Goal: Transaction & Acquisition: Purchase product/service

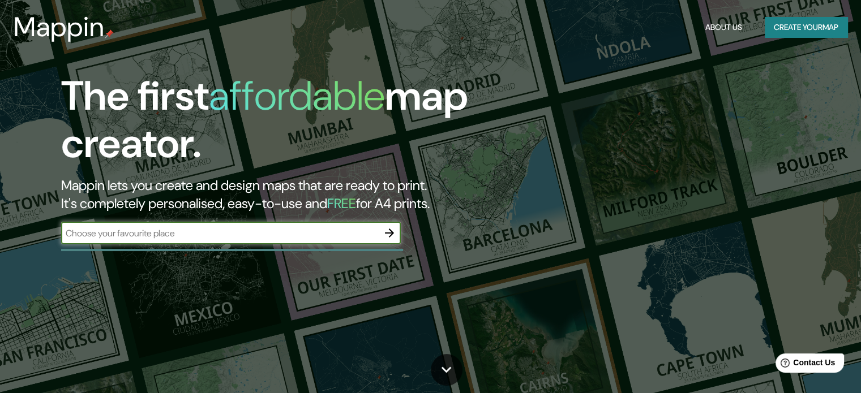
click at [274, 237] on input "text" at bounding box center [219, 233] width 317 height 13
type input "huancayo"
click at [387, 234] on icon "button" at bounding box center [390, 233] width 14 height 14
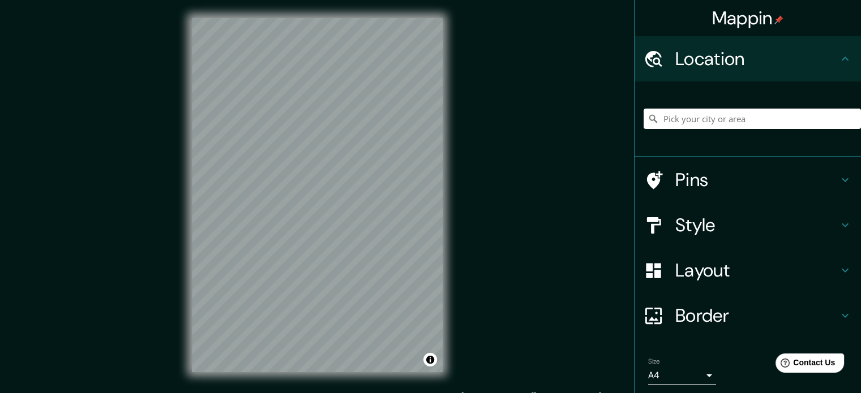
click at [838, 175] on icon at bounding box center [845, 180] width 14 height 14
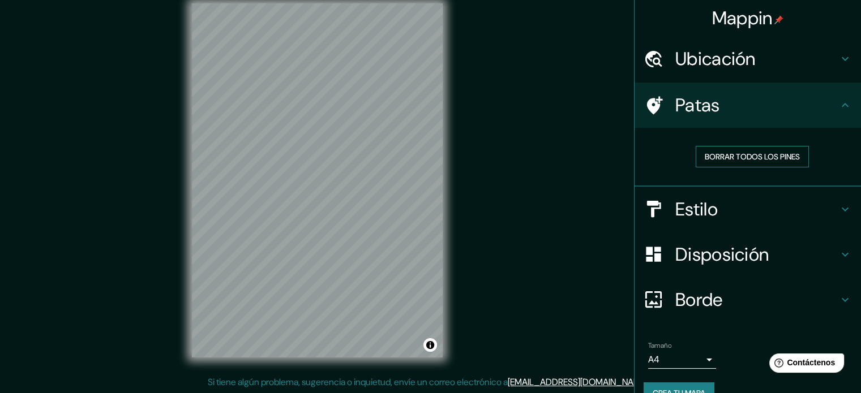
click at [754, 152] on font "Borrar todos los pines" at bounding box center [752, 157] width 95 height 10
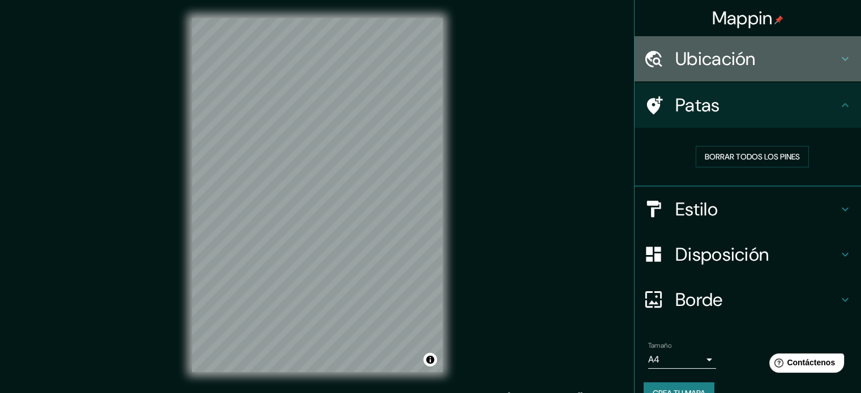
click at [724, 66] on font "Ubicación" at bounding box center [715, 59] width 80 height 24
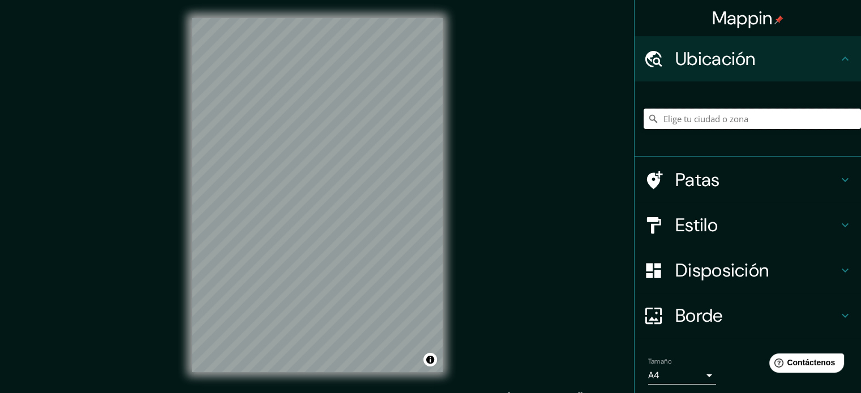
click at [726, 118] on input "Elige tu ciudad o zona" at bounding box center [752, 119] width 217 height 20
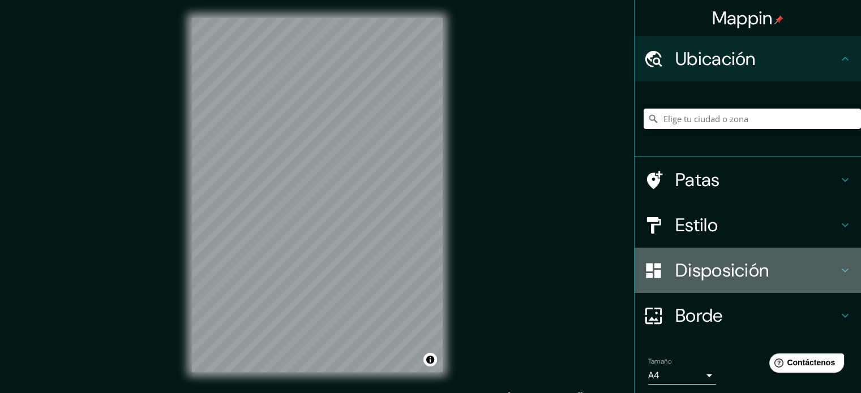
click at [741, 273] on font "Disposición" at bounding box center [721, 271] width 93 height 24
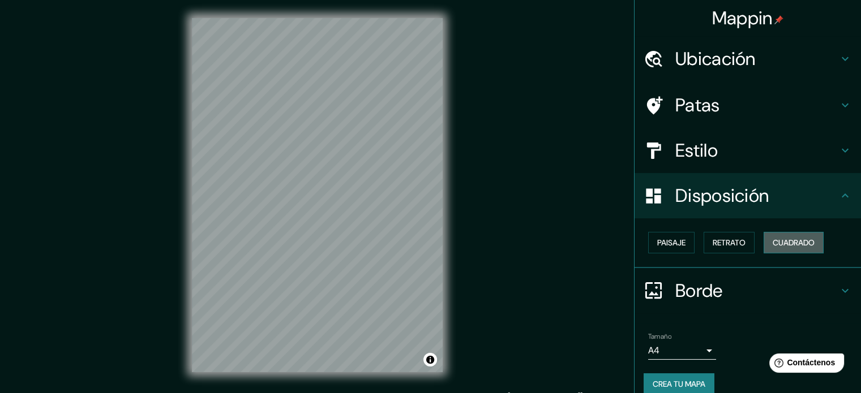
click at [778, 241] on font "Cuadrado" at bounding box center [794, 243] width 42 height 10
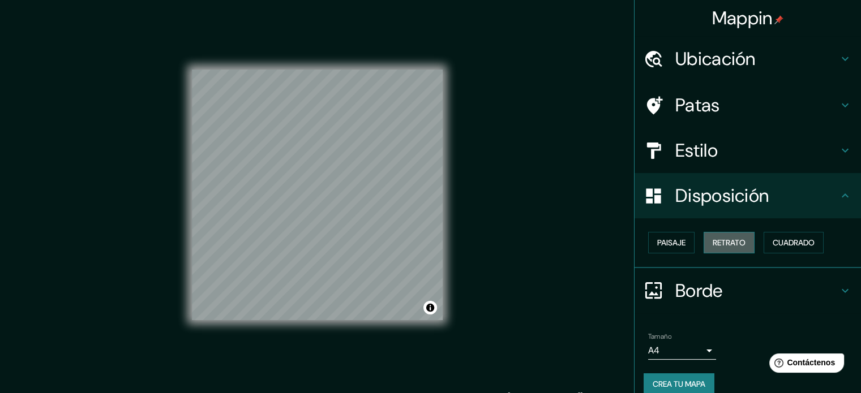
click at [704, 241] on button "Retrato" at bounding box center [729, 243] width 51 height 22
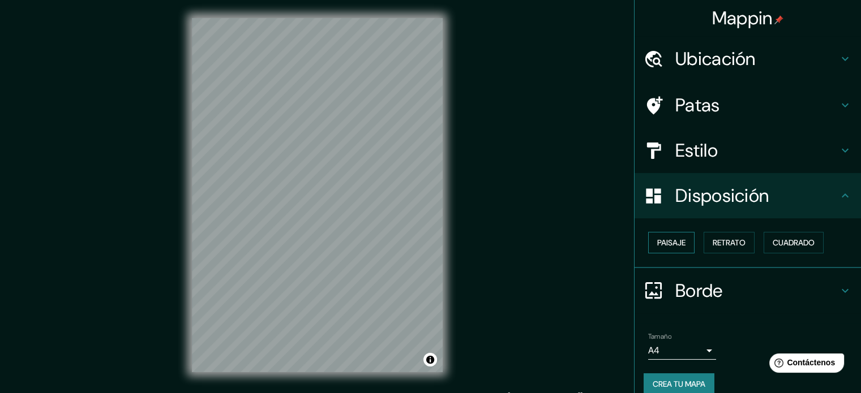
click at [668, 239] on font "Paisaje" at bounding box center [671, 243] width 28 height 10
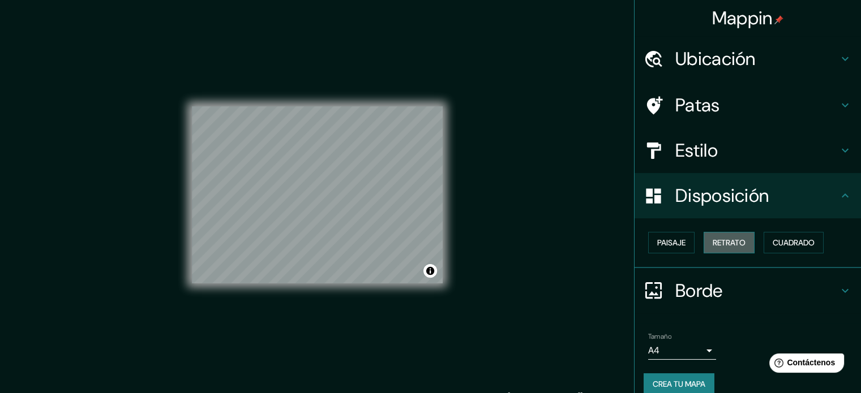
click at [723, 239] on font "Retrato" at bounding box center [729, 243] width 33 height 10
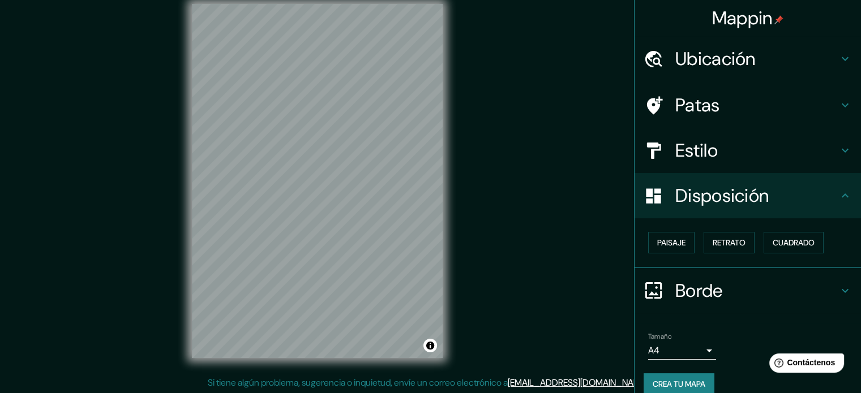
scroll to position [15, 0]
click at [838, 152] on icon at bounding box center [845, 151] width 14 height 14
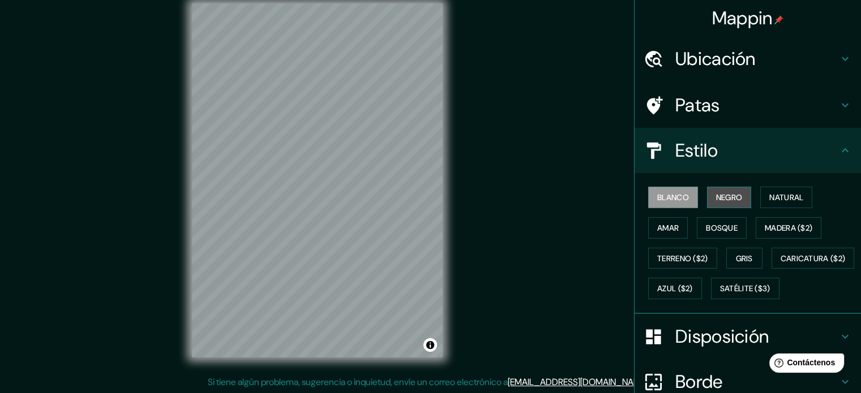
click at [727, 193] on font "Negro" at bounding box center [729, 197] width 27 height 10
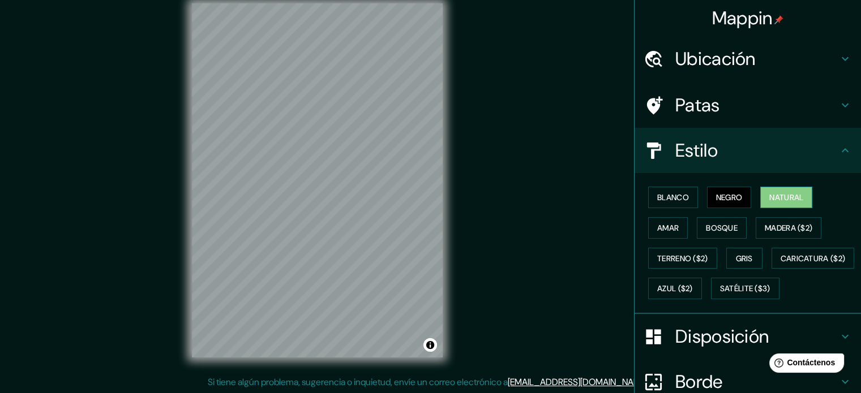
click at [777, 200] on font "Natural" at bounding box center [786, 197] width 34 height 10
click at [838, 59] on icon at bounding box center [845, 59] width 14 height 14
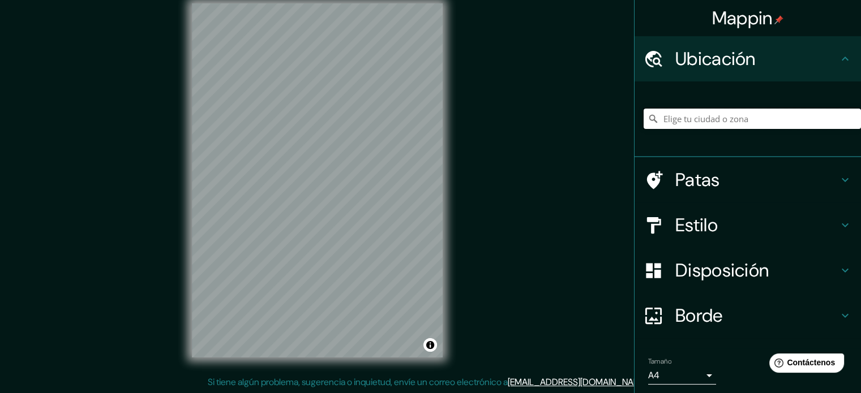
click at [723, 119] on input "Elige tu ciudad o zona" at bounding box center [752, 119] width 217 height 20
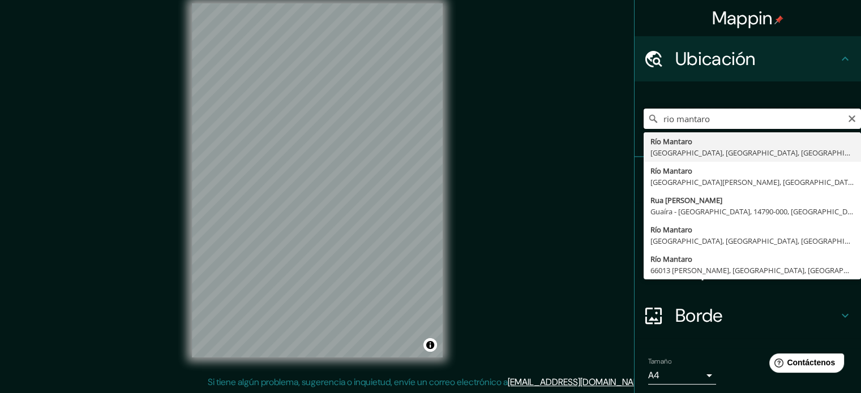
click at [722, 116] on input "rio mantaro" at bounding box center [752, 119] width 217 height 20
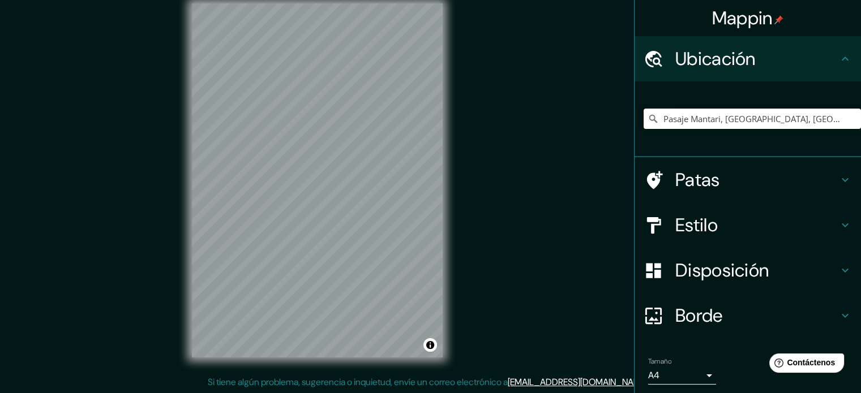
type input "Pasaje Mantari, [GEOGRAPHIC_DATA], [GEOGRAPHIC_DATA], [GEOGRAPHIC_DATA]"
click at [811, 311] on h4 "Borde" at bounding box center [756, 316] width 163 height 23
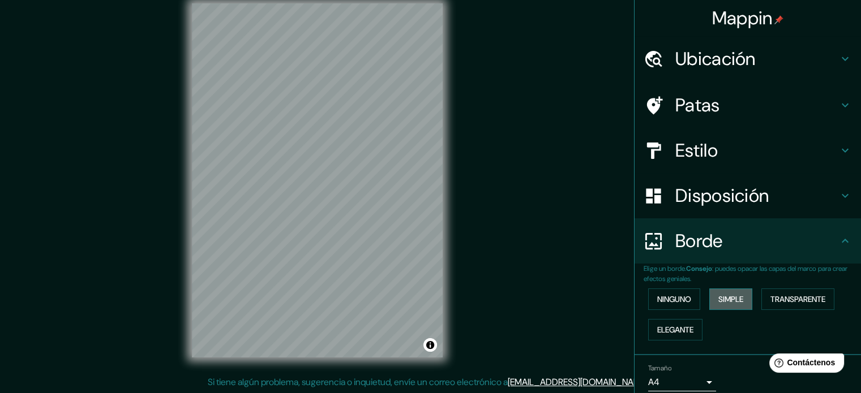
click at [728, 304] on font "Simple" at bounding box center [730, 299] width 25 height 15
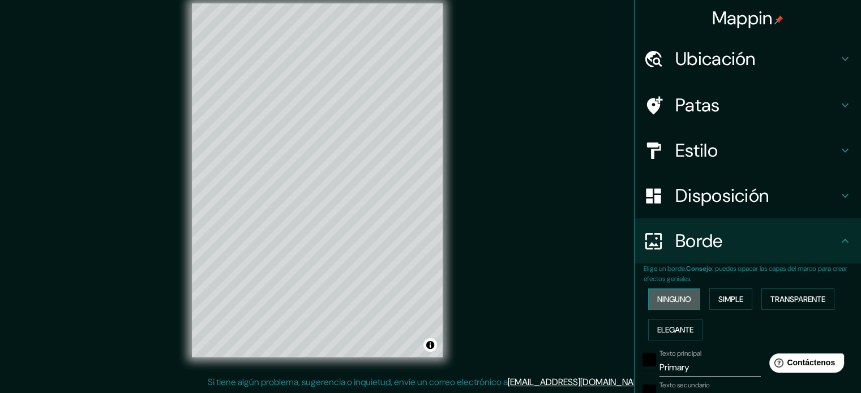
click at [665, 294] on font "Ninguno" at bounding box center [674, 299] width 34 height 10
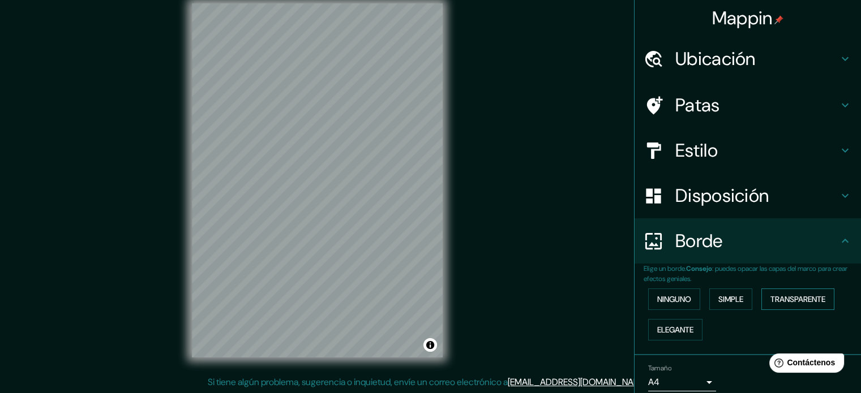
click at [786, 297] on font "Transparente" at bounding box center [797, 299] width 55 height 10
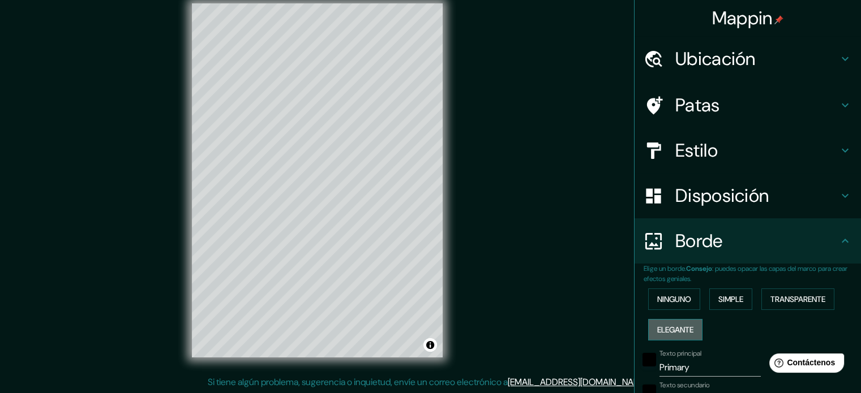
click at [675, 336] on font "Elegante" at bounding box center [675, 330] width 36 height 15
click at [651, 289] on button "Ninguno" at bounding box center [674, 300] width 52 height 22
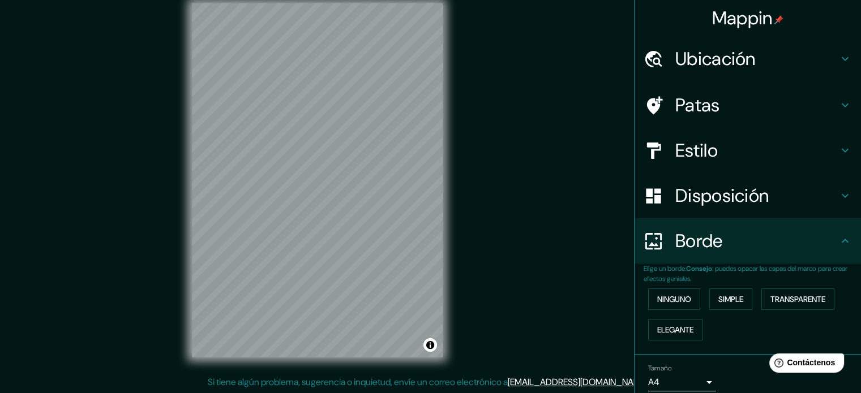
click at [743, 182] on div "Disposición" at bounding box center [748, 195] width 226 height 45
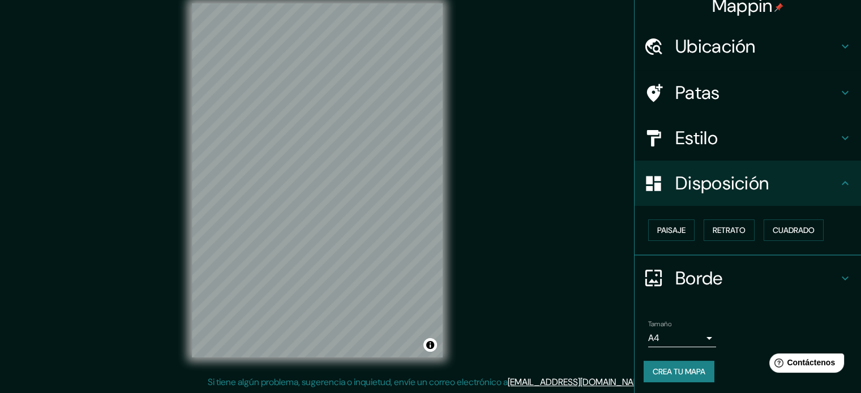
scroll to position [14, 0]
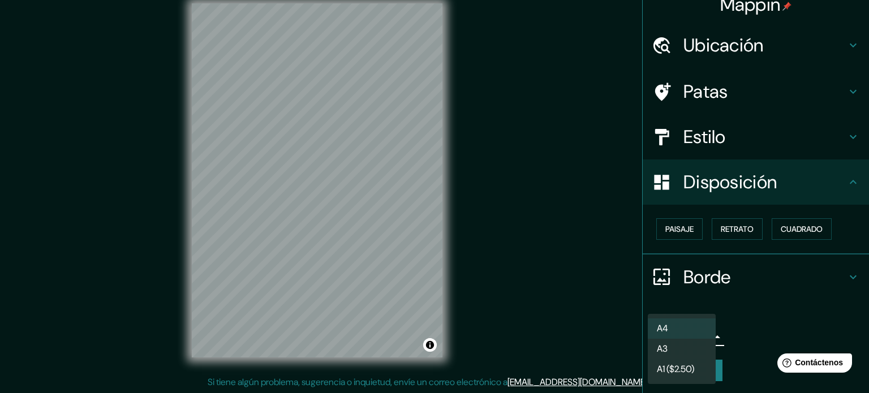
click at [696, 333] on body "Mappin Ubicación Pasaje Mantari, [GEOGRAPHIC_DATA], [GEOGRAPHIC_DATA], [GEOGRAP…" at bounding box center [434, 181] width 869 height 393
click at [688, 354] on li "A3" at bounding box center [682, 350] width 68 height 21
type input "a4"
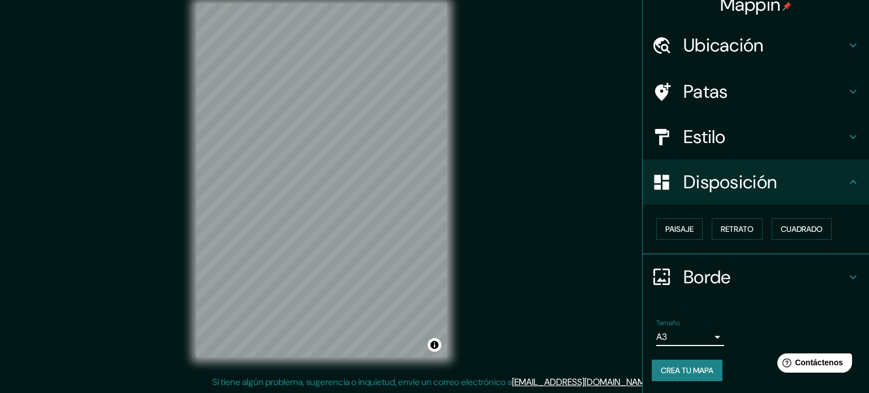
click at [699, 337] on body "Mappin Ubicación Pasaje Mantari, [GEOGRAPHIC_DATA], [GEOGRAPHIC_DATA], [GEOGRAP…" at bounding box center [434, 181] width 869 height 393
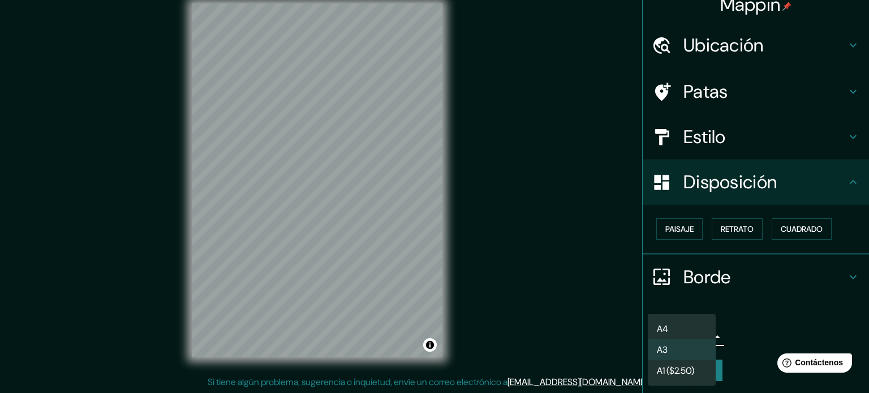
click at [676, 349] on li "A3" at bounding box center [682, 350] width 68 height 21
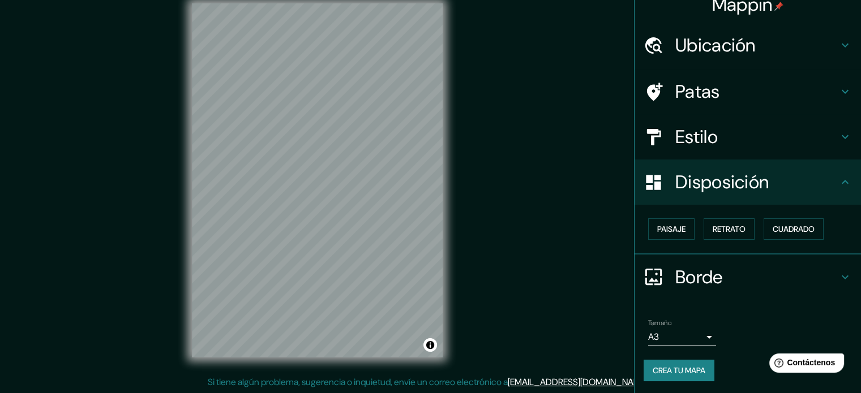
click at [731, 136] on h4 "Estilo" at bounding box center [756, 137] width 163 height 23
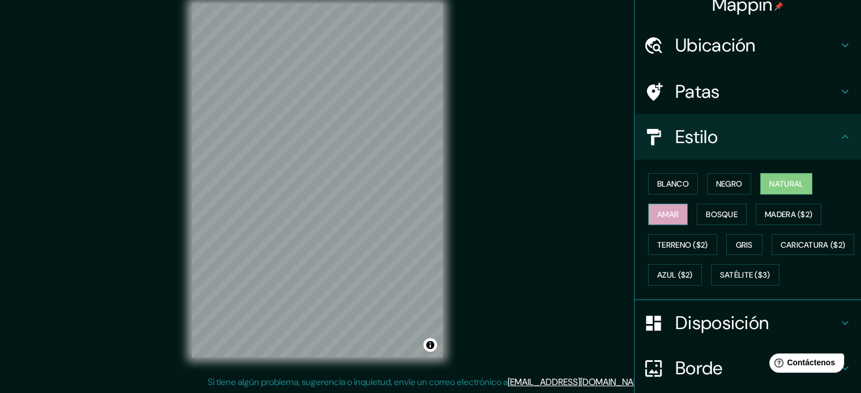
click at [657, 208] on font "Amar" at bounding box center [668, 214] width 22 height 15
click at [769, 185] on font "Natural" at bounding box center [786, 184] width 34 height 10
click at [665, 183] on font "Blanco" at bounding box center [673, 184] width 32 height 10
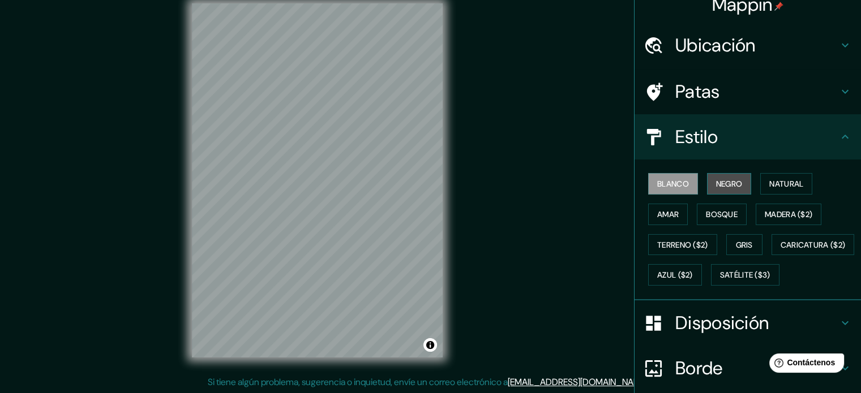
click at [718, 184] on font "Negro" at bounding box center [729, 184] width 27 height 10
click at [775, 185] on font "Natural" at bounding box center [786, 184] width 34 height 10
click at [763, 90] on h4 "Patas" at bounding box center [756, 91] width 163 height 23
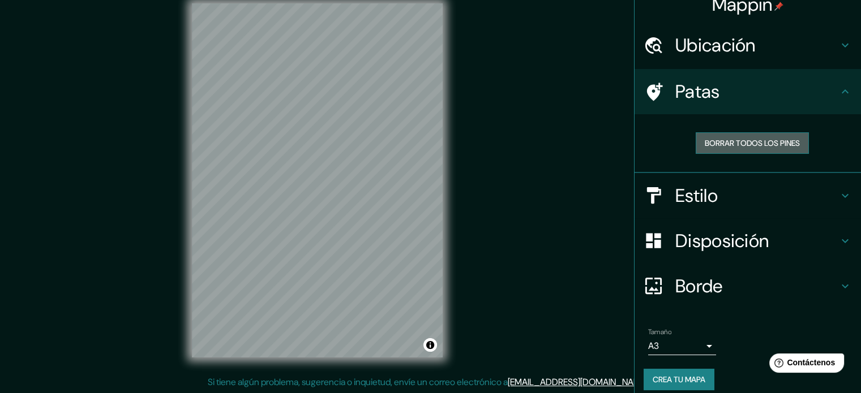
click at [765, 144] on font "Borrar todos los pines" at bounding box center [752, 143] width 95 height 10
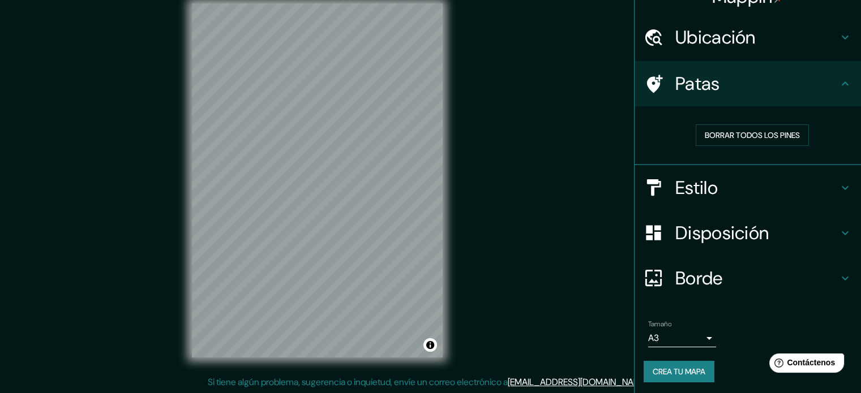
scroll to position [23, 0]
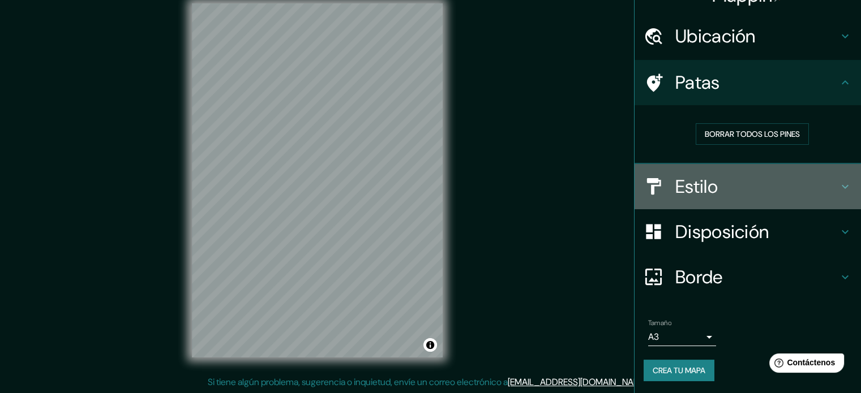
click at [775, 184] on h4 "Estilo" at bounding box center [756, 186] width 163 height 23
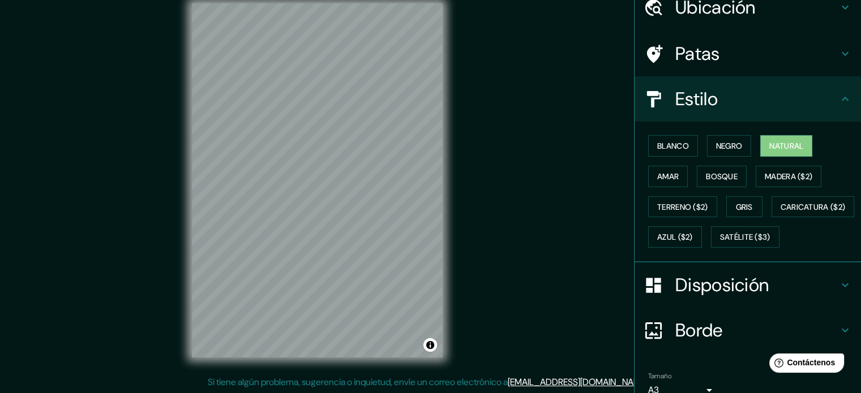
scroll to position [134, 0]
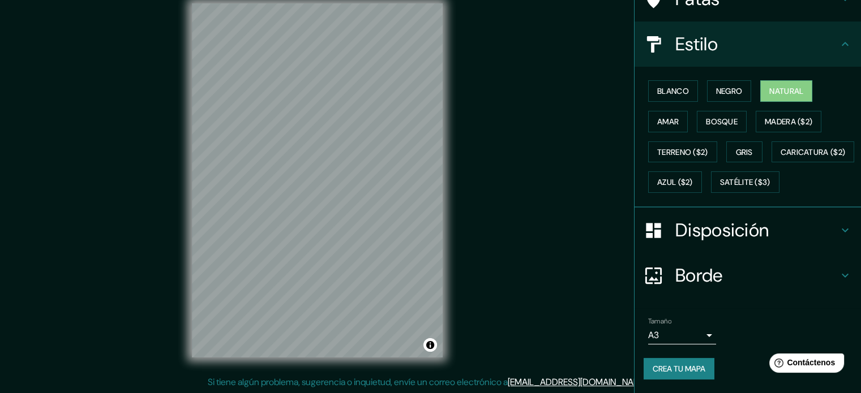
click at [781, 232] on h4 "Disposición" at bounding box center [756, 230] width 163 height 23
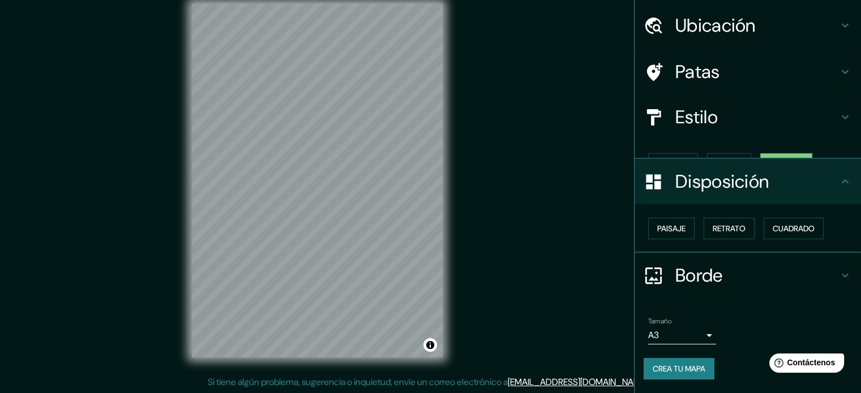
scroll to position [14, 0]
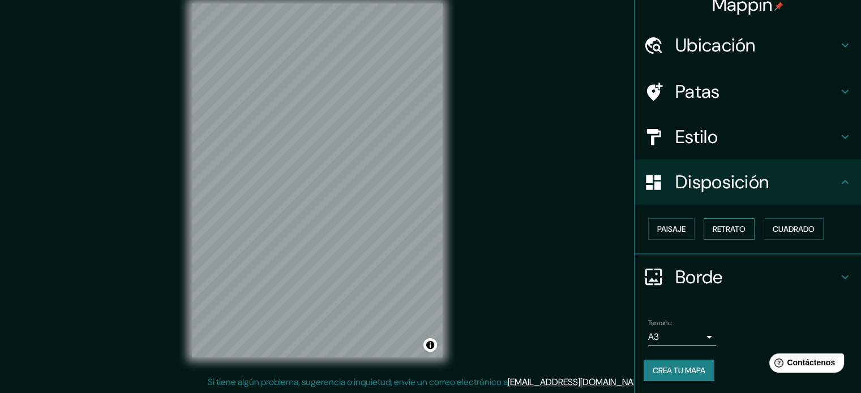
click at [731, 232] on font "Retrato" at bounding box center [729, 229] width 33 height 10
drag, startPoint x: 450, startPoint y: 278, endPoint x: 671, endPoint y: 372, distance: 239.9
click at [671, 372] on font "Crea tu mapa" at bounding box center [679, 371] width 53 height 10
click at [799, 138] on h4 "Estilo" at bounding box center [756, 137] width 163 height 23
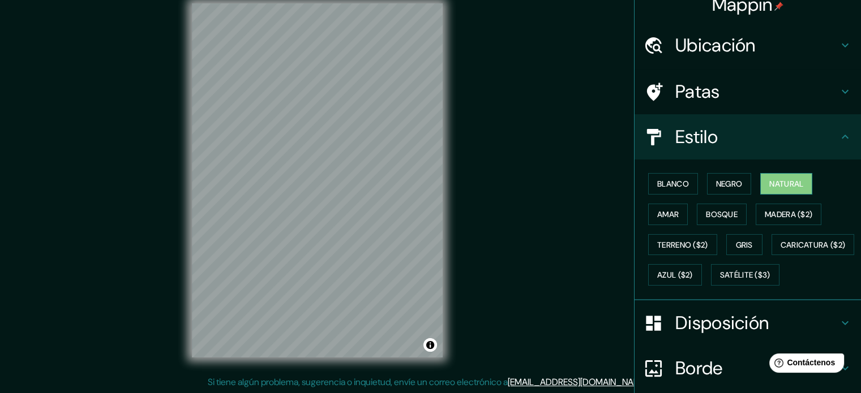
click at [774, 188] on font "Natural" at bounding box center [786, 184] width 34 height 15
click at [720, 281] on font "Satélite ($3)" at bounding box center [745, 276] width 50 height 10
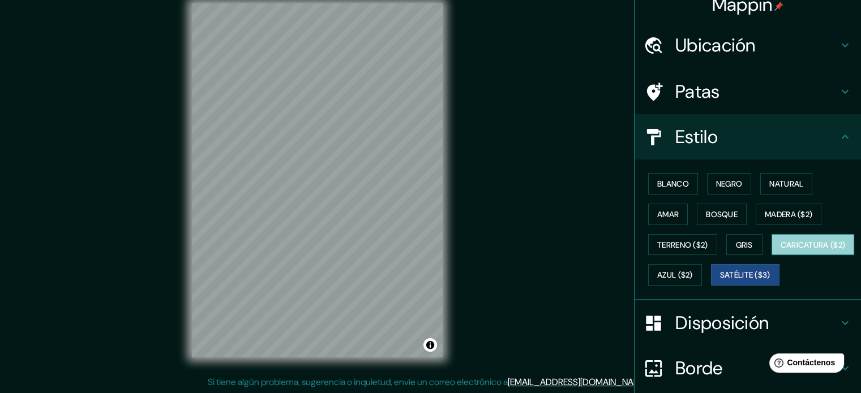
click at [781, 252] on font "Caricatura ($2)" at bounding box center [813, 245] width 65 height 15
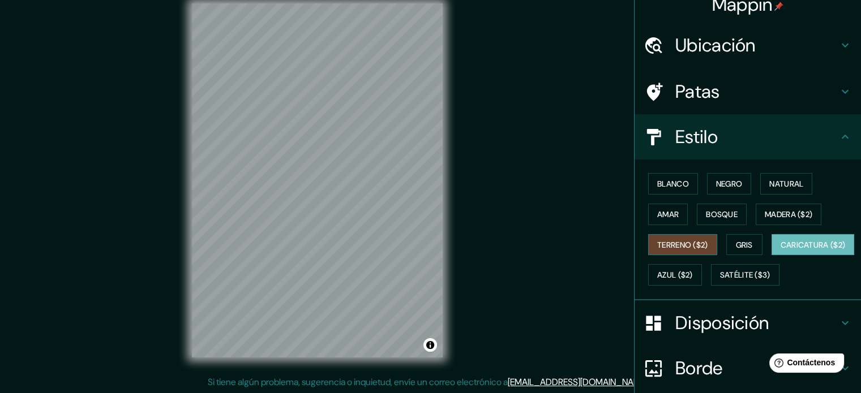
click at [688, 250] on font "Terreno ($2)" at bounding box center [682, 245] width 51 height 15
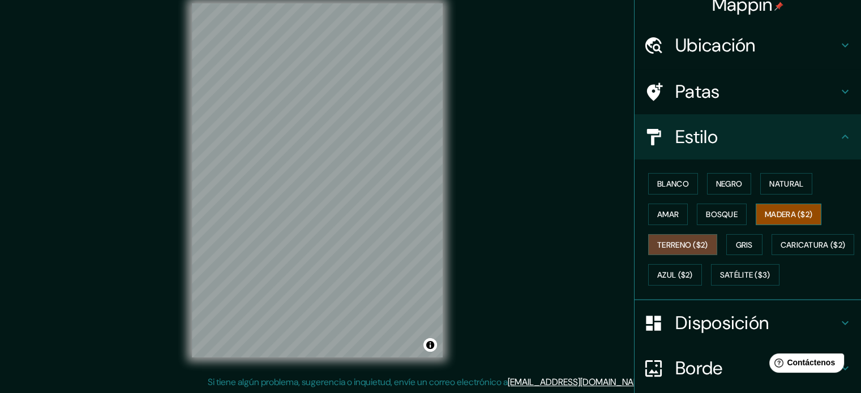
click at [793, 215] on font "Madera ($2)" at bounding box center [789, 214] width 48 height 10
click at [715, 207] on font "Bosque" at bounding box center [722, 214] width 32 height 15
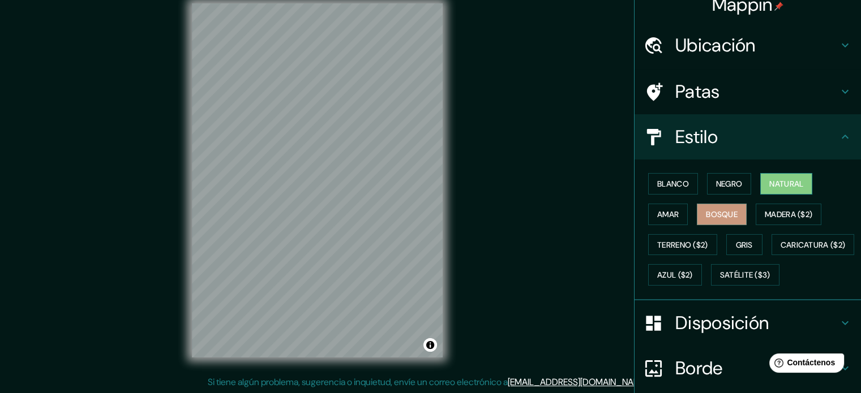
click at [796, 185] on font "Natural" at bounding box center [786, 184] width 34 height 10
click at [731, 185] on font "Negro" at bounding box center [729, 184] width 27 height 10
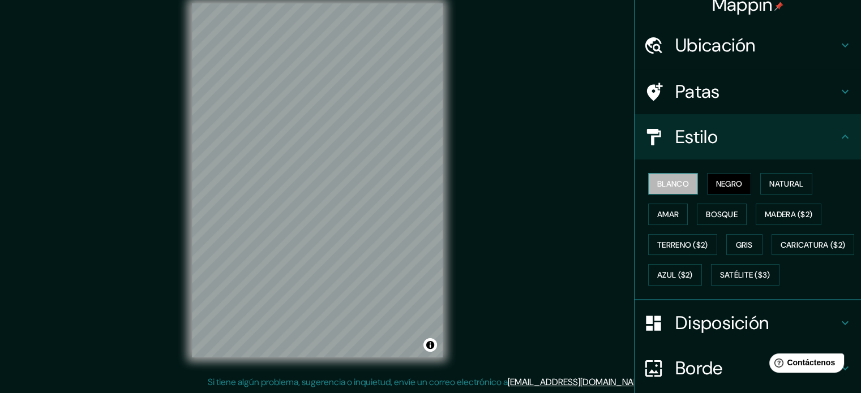
click at [670, 184] on font "Blanco" at bounding box center [673, 184] width 32 height 10
click at [591, 288] on div "Mappin Ubicación Pasaje Mantari, [GEOGRAPHIC_DATA], [GEOGRAPHIC_DATA], [GEOGRAP…" at bounding box center [430, 189] width 861 height 409
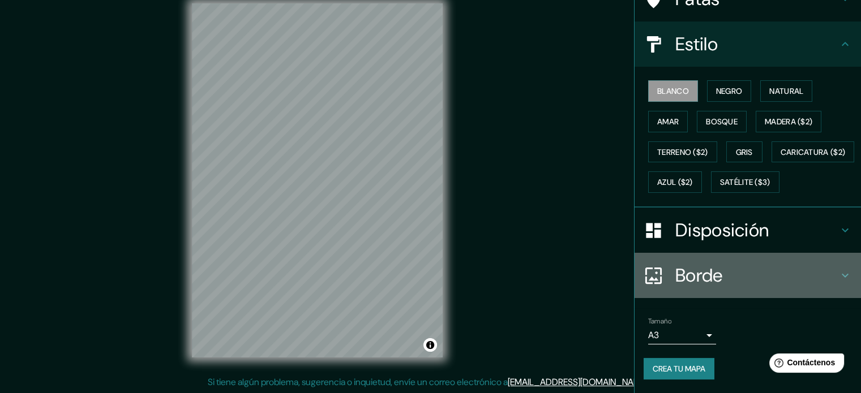
click at [709, 282] on font "Borde" at bounding box center [699, 276] width 48 height 24
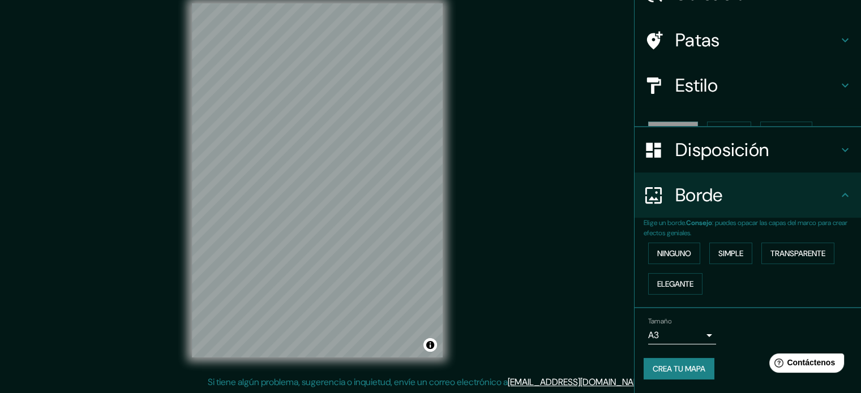
scroll to position [45, 0]
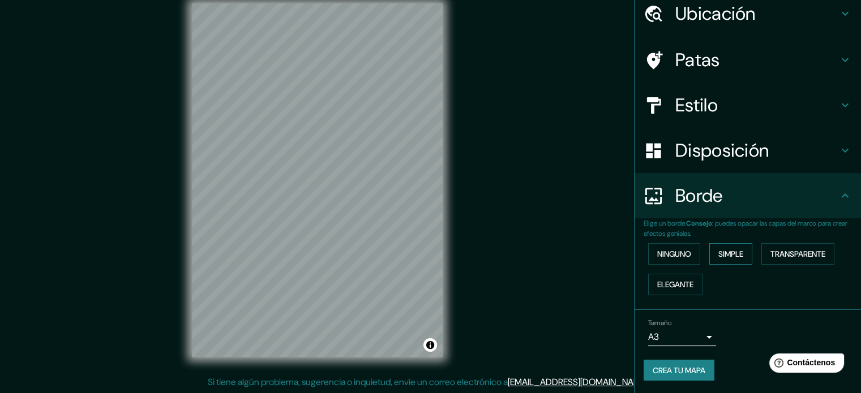
click at [718, 255] on font "Simple" at bounding box center [730, 254] width 25 height 10
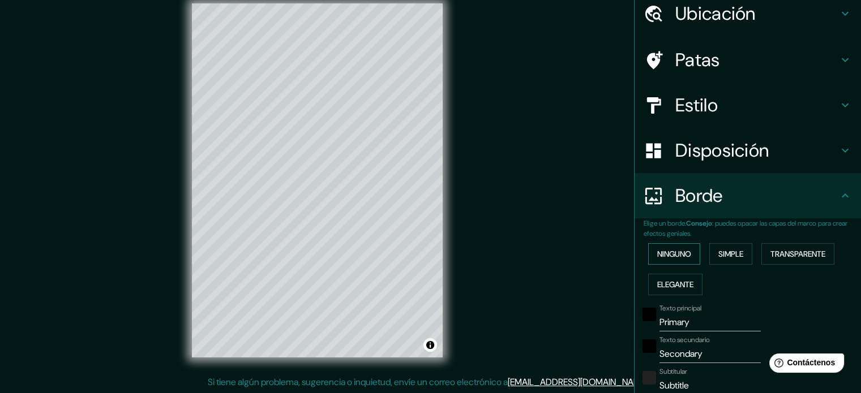
click at [682, 254] on font "Ninguno" at bounding box center [674, 254] width 34 height 10
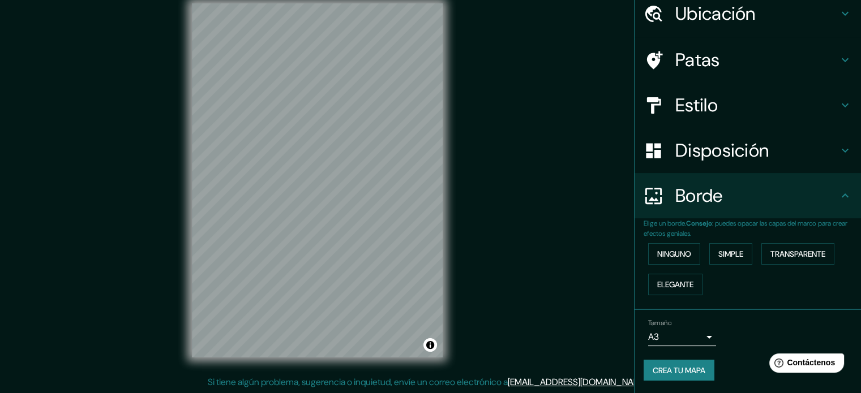
click at [679, 366] on font "Crea tu mapa" at bounding box center [679, 371] width 53 height 10
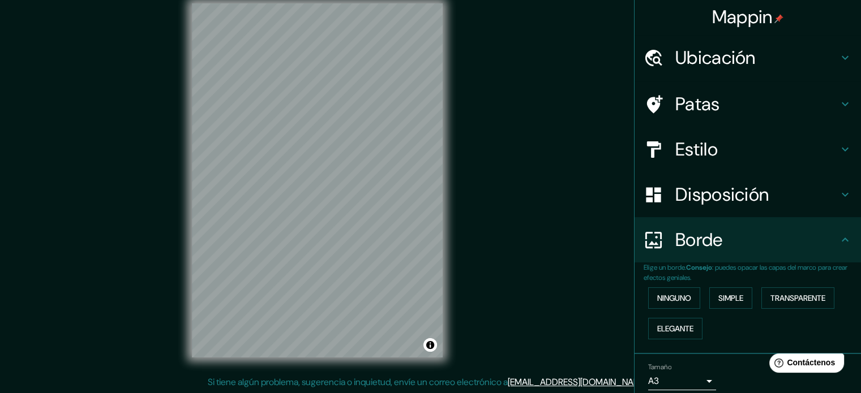
scroll to position [0, 0]
click at [756, 62] on h4 "Ubicación" at bounding box center [756, 59] width 163 height 23
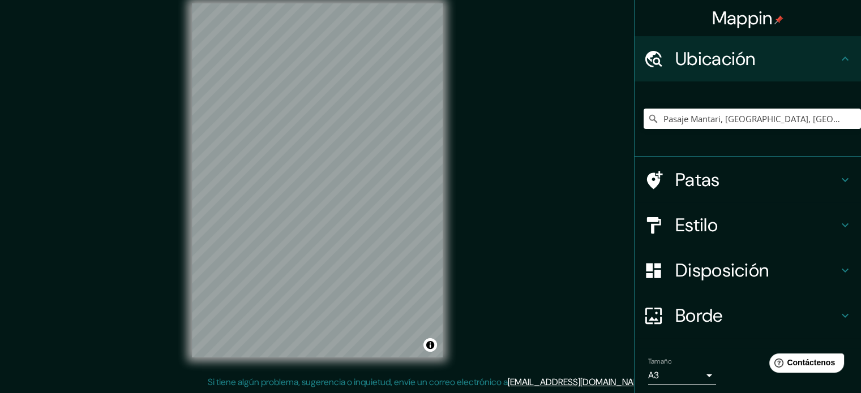
click at [580, 160] on div "Mappin Ubicación Pasaje Mantari, [GEOGRAPHIC_DATA], [GEOGRAPHIC_DATA], [GEOGRAP…" at bounding box center [430, 189] width 861 height 409
click at [838, 62] on icon at bounding box center [845, 59] width 14 height 14
click at [835, 52] on div "Ubicación" at bounding box center [748, 58] width 226 height 45
click at [829, 144] on div "Pasaje Mantari, [GEOGRAPHIC_DATA], [GEOGRAPHIC_DATA], [GEOGRAPHIC_DATA] Pasaje …" at bounding box center [752, 119] width 217 height 57
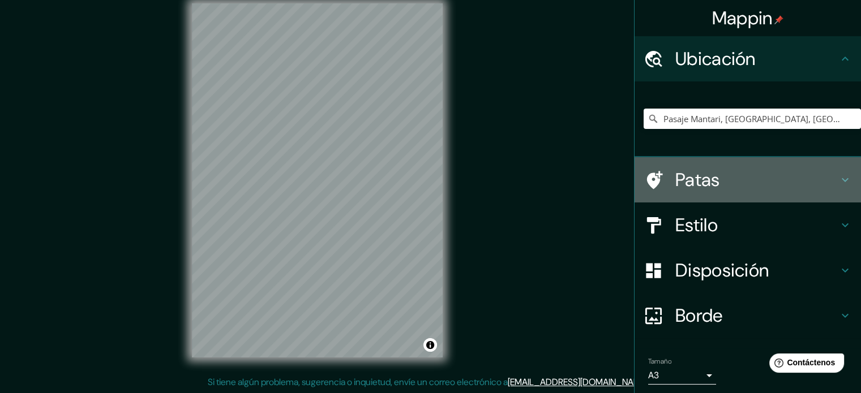
click at [690, 173] on font "Patas" at bounding box center [697, 180] width 45 height 24
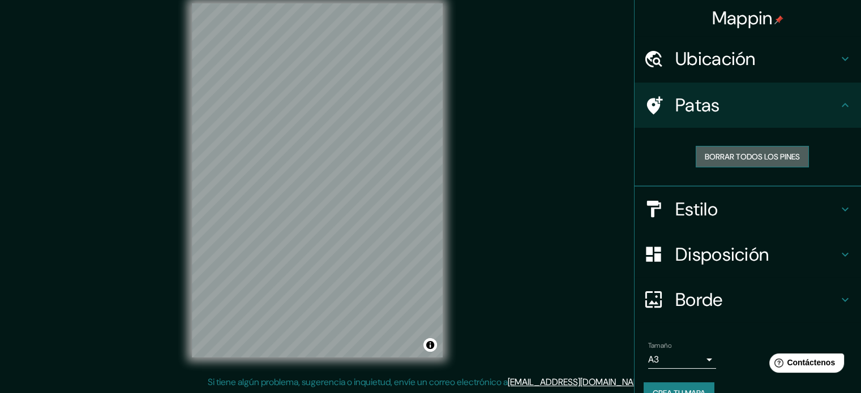
click at [742, 158] on font "Borrar todos los pines" at bounding box center [752, 157] width 95 height 10
click at [719, 155] on font "Borrar todos los pines" at bounding box center [752, 157] width 95 height 10
click at [701, 116] on font "Patas" at bounding box center [697, 105] width 45 height 24
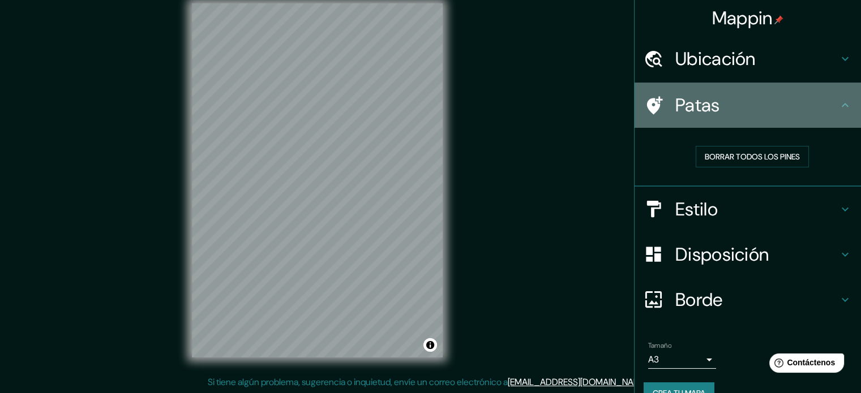
click at [695, 115] on font "Patas" at bounding box center [697, 105] width 45 height 24
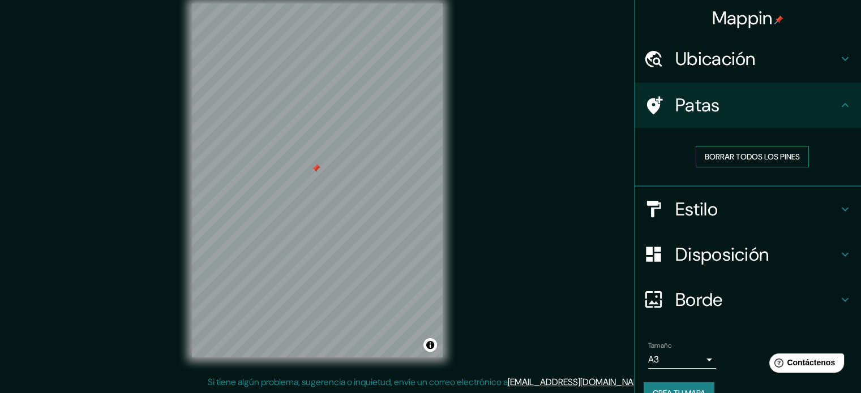
click at [740, 152] on font "Borrar todos los pines" at bounding box center [752, 157] width 95 height 10
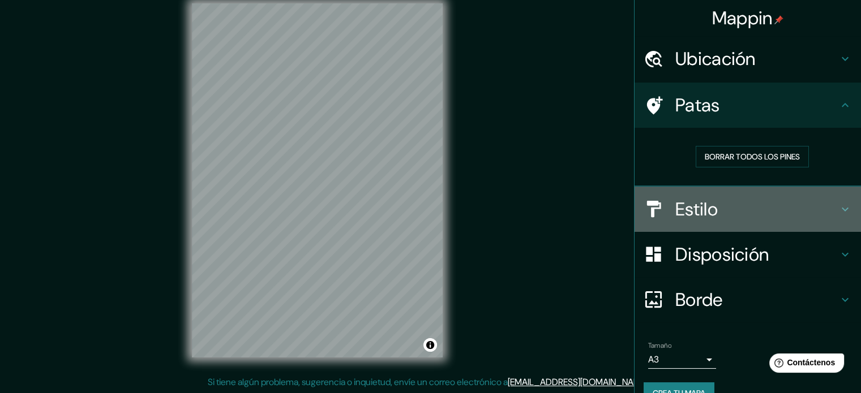
click at [732, 208] on h4 "Estilo" at bounding box center [756, 209] width 163 height 23
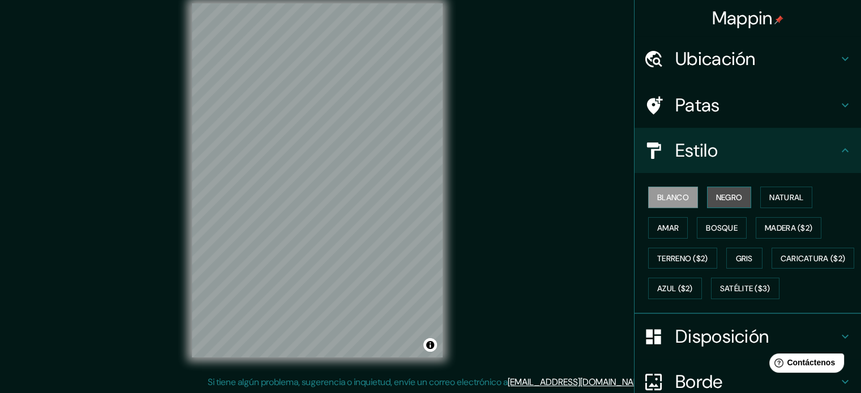
click at [716, 198] on font "Negro" at bounding box center [729, 197] width 27 height 10
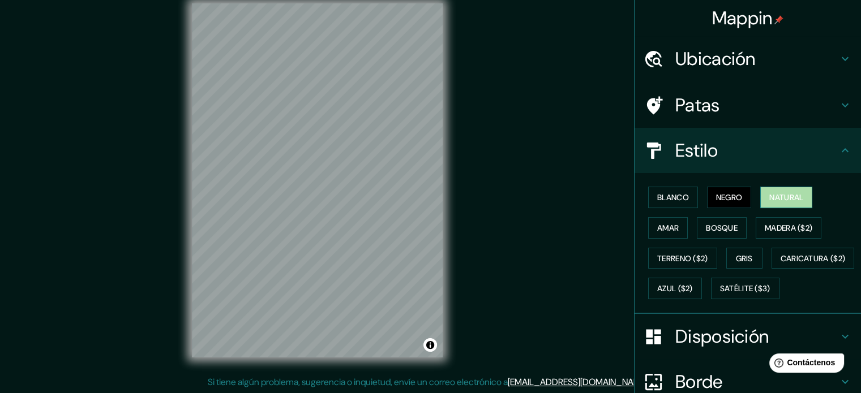
click at [773, 196] on font "Natural" at bounding box center [786, 197] width 34 height 10
click at [797, 260] on div "Blanco Negro Natural Amar Bosque Madera ($2) Terreno ($2) Gris Caricatura ($2) …" at bounding box center [752, 243] width 217 height 122
click at [664, 228] on font "Amar" at bounding box center [668, 228] width 22 height 10
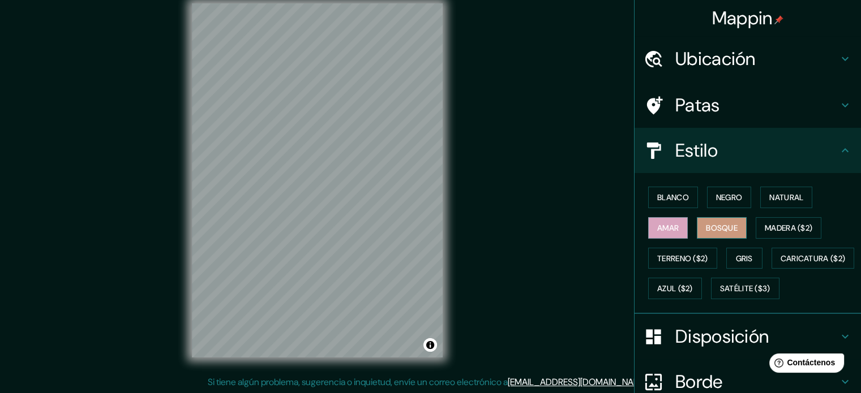
click at [697, 231] on button "Bosque" at bounding box center [722, 228] width 50 height 22
click at [771, 225] on font "Madera ($2)" at bounding box center [789, 228] width 48 height 10
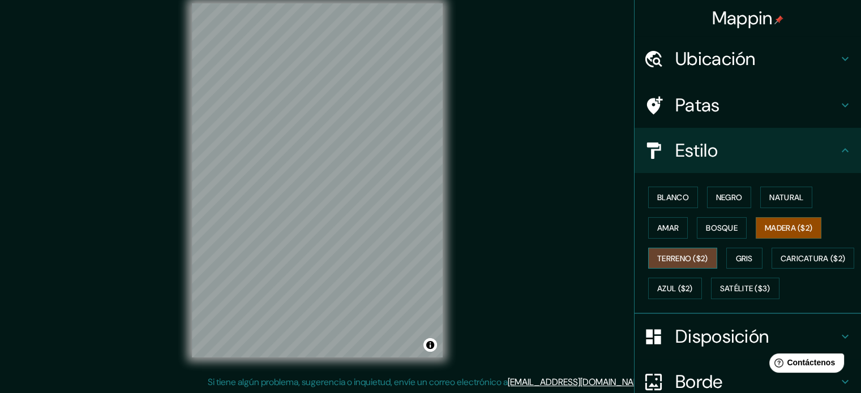
click at [682, 258] on font "Terreno ($2)" at bounding box center [682, 259] width 51 height 10
click at [738, 260] on font "Gris" at bounding box center [744, 259] width 17 height 10
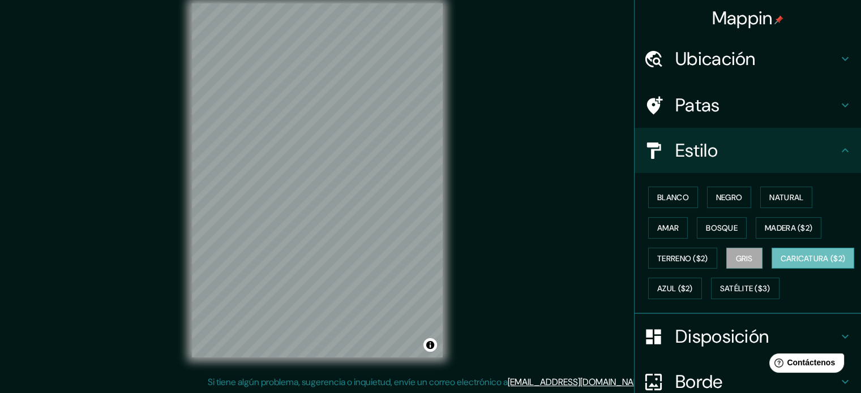
click at [781, 264] on font "Caricatura ($2)" at bounding box center [813, 259] width 65 height 10
click at [693, 289] on font "Azul ($2)" at bounding box center [675, 289] width 36 height 10
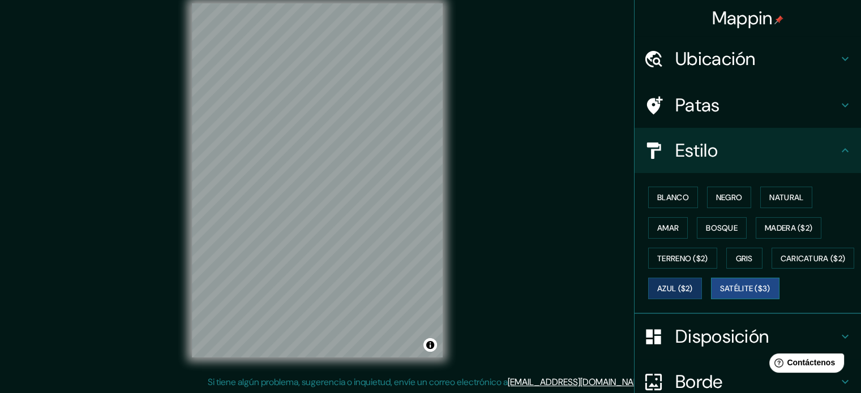
click at [720, 294] on font "Satélite ($3)" at bounding box center [745, 289] width 50 height 10
click at [693, 292] on font "Azul ($2)" at bounding box center [675, 289] width 36 height 10
click at [769, 203] on font "Natural" at bounding box center [786, 197] width 34 height 15
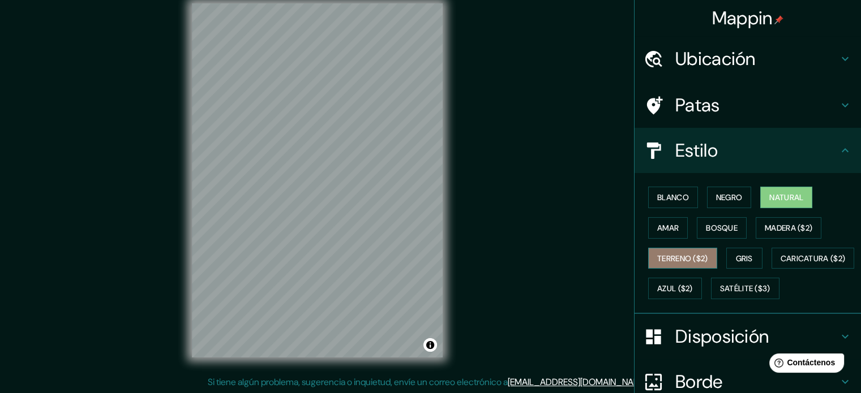
click at [679, 259] on font "Terreno ($2)" at bounding box center [682, 259] width 51 height 10
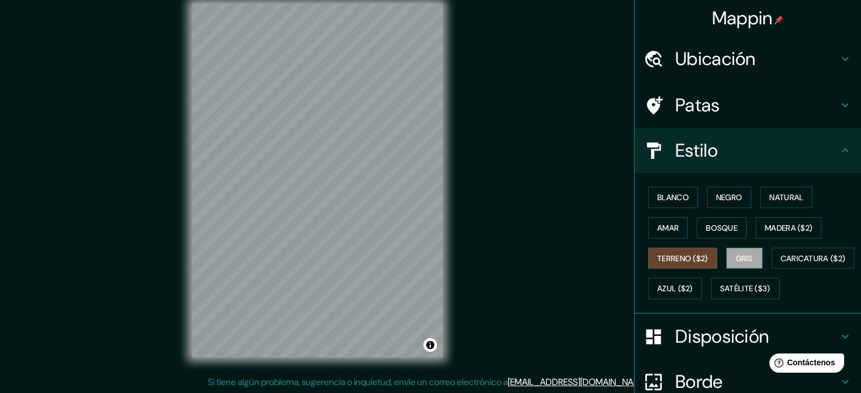
click at [739, 262] on font "Gris" at bounding box center [744, 259] width 17 height 10
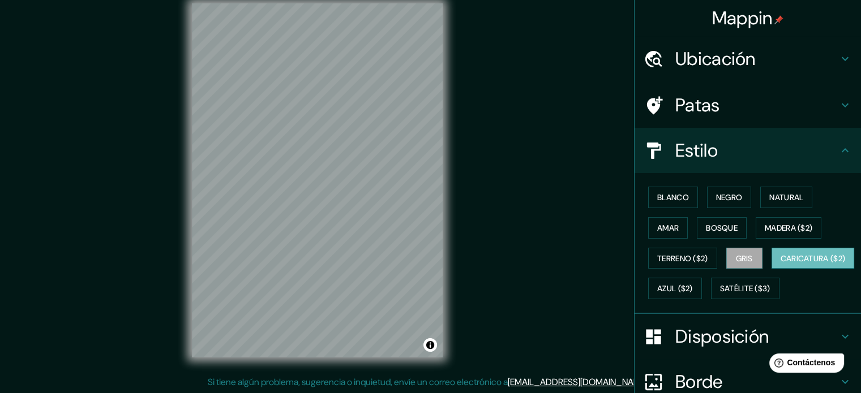
click at [781, 264] on font "Caricatura ($2)" at bounding box center [813, 259] width 65 height 10
click at [693, 287] on font "Azul ($2)" at bounding box center [675, 289] width 36 height 10
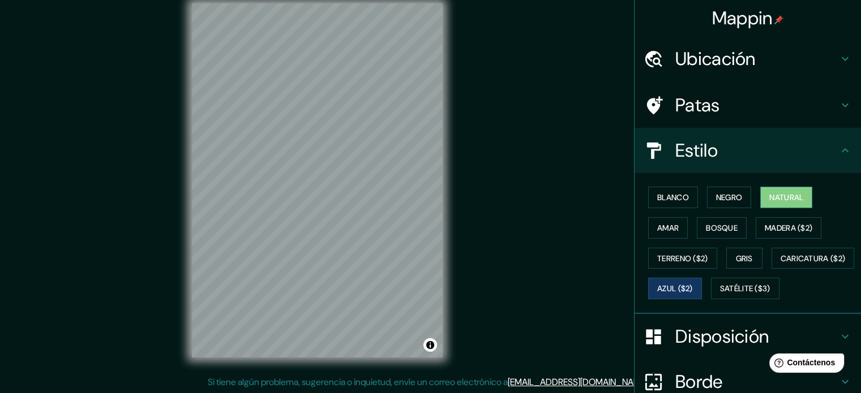
click at [769, 198] on font "Natural" at bounding box center [786, 197] width 34 height 10
click at [667, 194] on font "Blanco" at bounding box center [673, 197] width 32 height 10
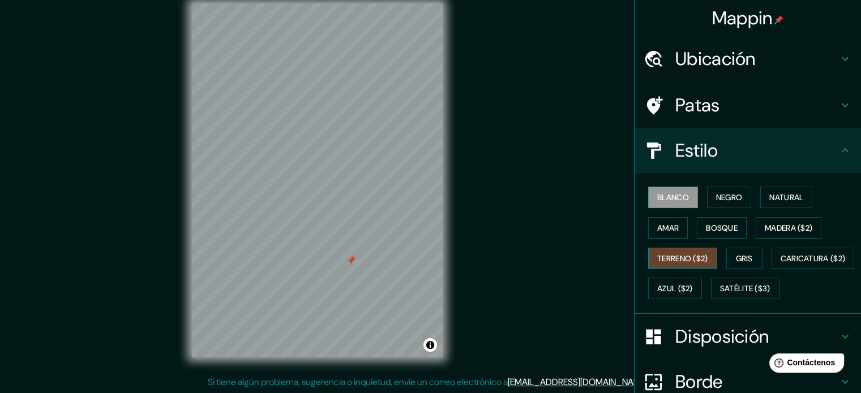
click at [682, 256] on font "Terreno ($2)" at bounding box center [682, 259] width 51 height 10
click at [668, 190] on font "Blanco" at bounding box center [673, 197] width 32 height 15
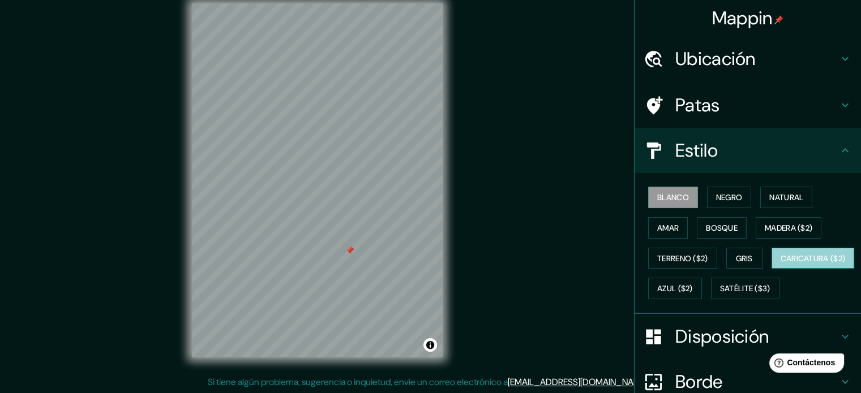
click at [781, 266] on font "Caricatura ($2)" at bounding box center [813, 258] width 65 height 15
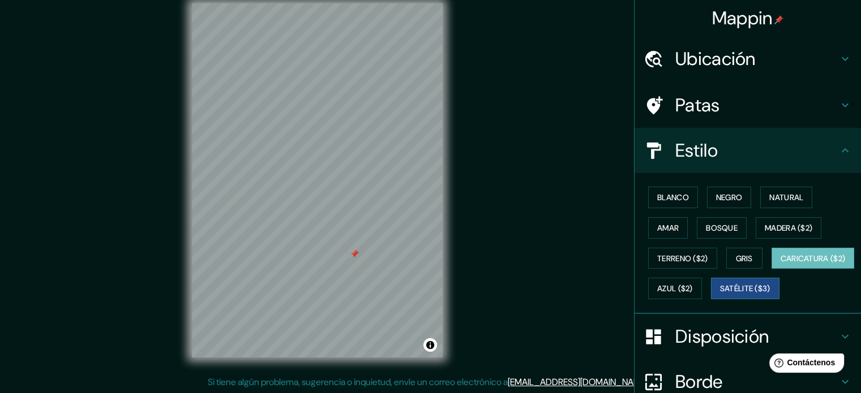
click at [720, 296] on font "Satélite ($3)" at bounding box center [745, 288] width 50 height 15
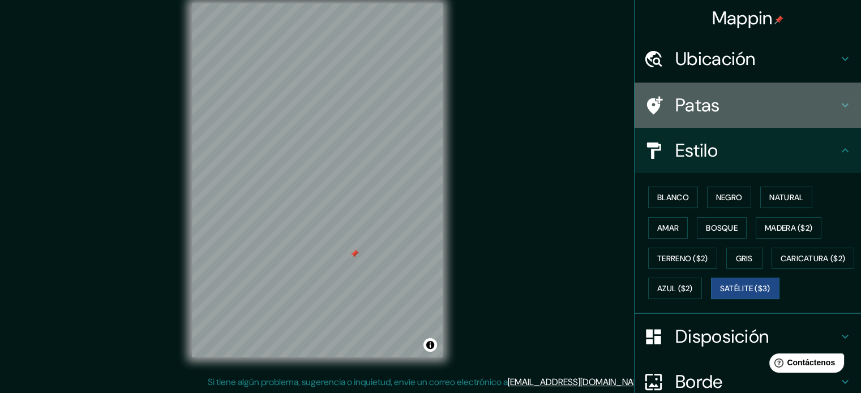
click at [829, 97] on h4 "Patas" at bounding box center [756, 105] width 163 height 23
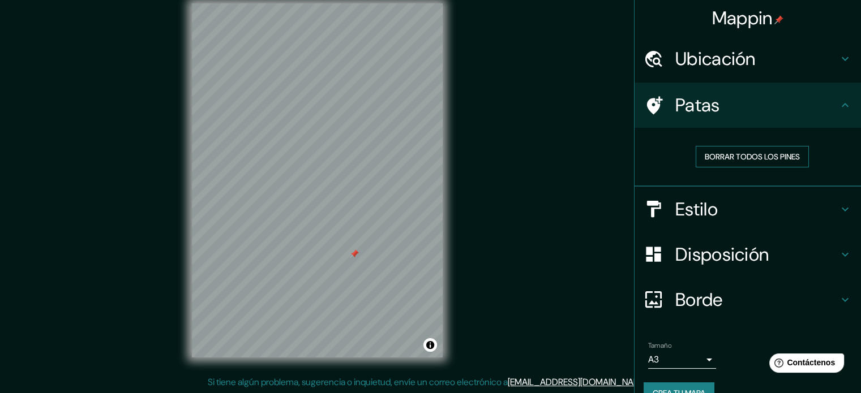
click at [750, 153] on font "Borrar todos los pines" at bounding box center [752, 157] width 95 height 10
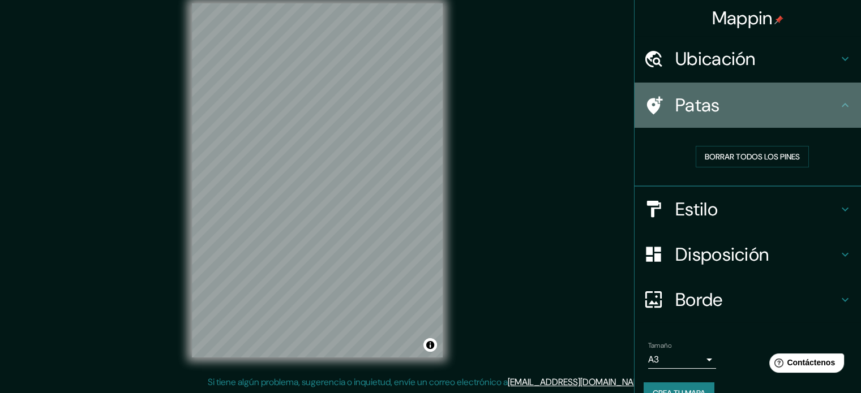
click at [838, 106] on icon at bounding box center [845, 105] width 14 height 14
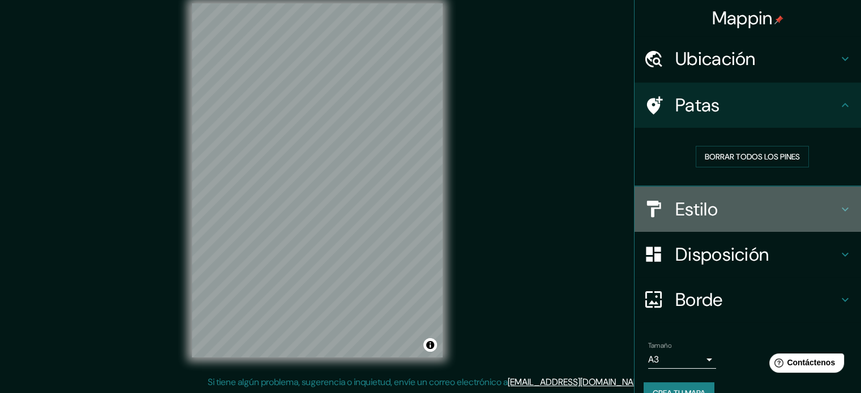
click at [828, 218] on h4 "Estilo" at bounding box center [756, 209] width 163 height 23
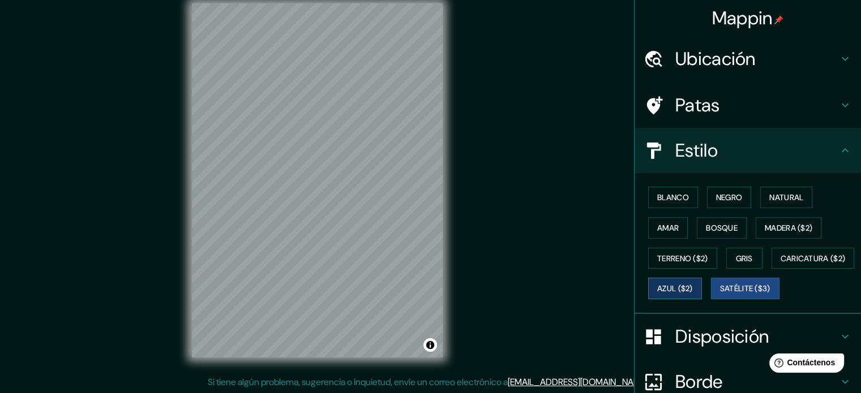
click at [693, 288] on font "Azul ($2)" at bounding box center [675, 289] width 36 height 10
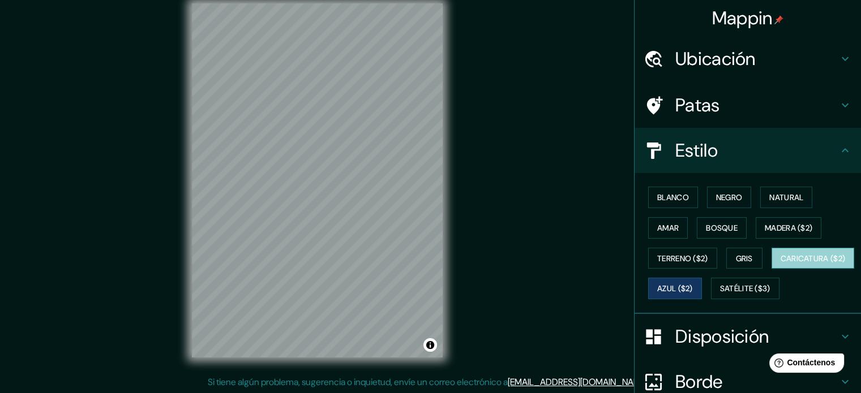
click at [781, 266] on font "Caricatura ($2)" at bounding box center [813, 258] width 65 height 15
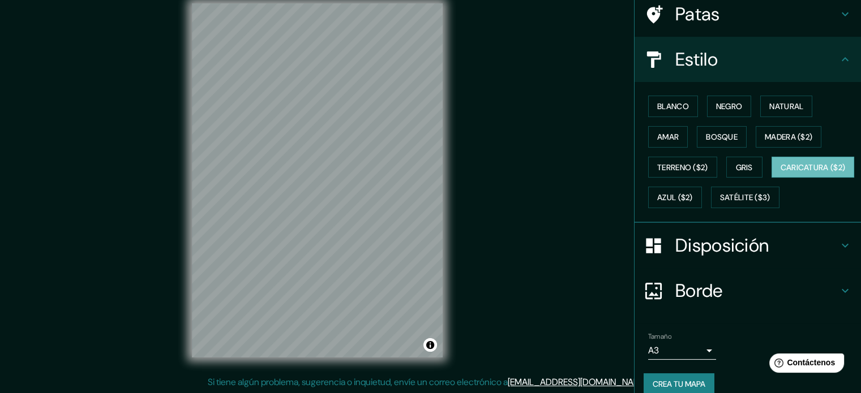
scroll to position [113, 0]
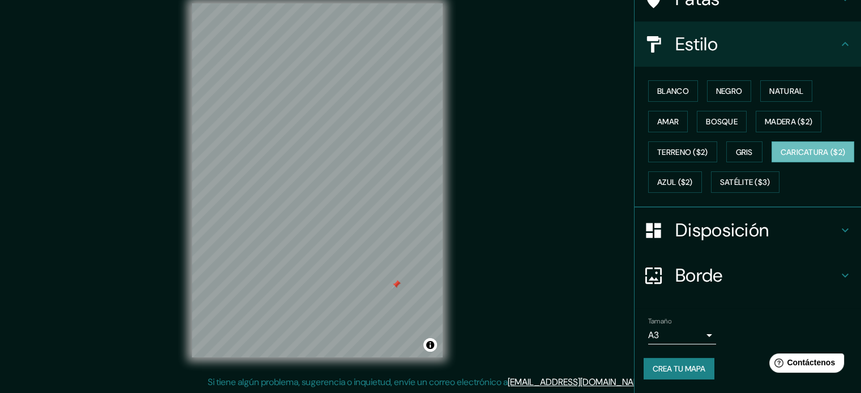
drag, startPoint x: 398, startPoint y: 289, endPoint x: 532, endPoint y: 282, distance: 133.2
click at [532, 282] on div "Mappin Ubicación Pasaje Mantari, [GEOGRAPHIC_DATA], [GEOGRAPHIC_DATA], [GEOGRAP…" at bounding box center [430, 189] width 861 height 409
drag, startPoint x: 395, startPoint y: 285, endPoint x: 329, endPoint y: 273, distance: 66.7
click at [329, 273] on div at bounding box center [330, 272] width 9 height 9
click at [431, 344] on button "Activar o desactivar atribución" at bounding box center [430, 345] width 14 height 14
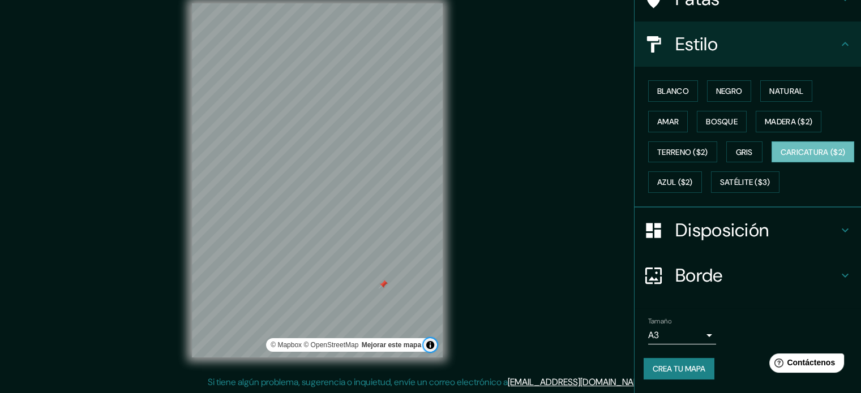
click at [431, 344] on button "Activar o desactivar atribución" at bounding box center [430, 345] width 14 height 14
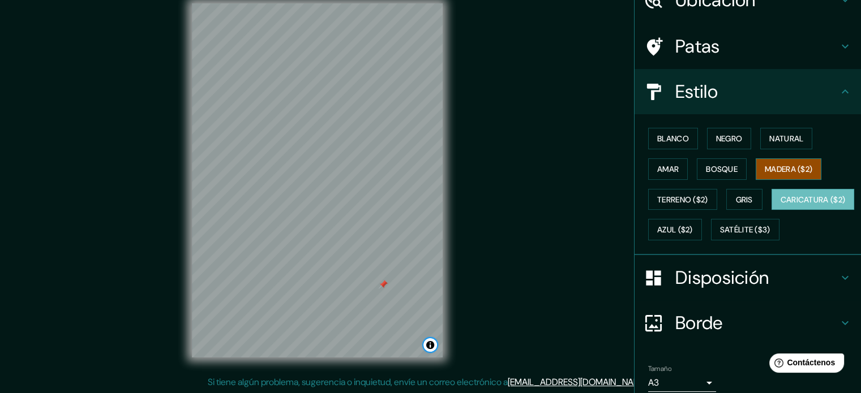
scroll to position [57, 0]
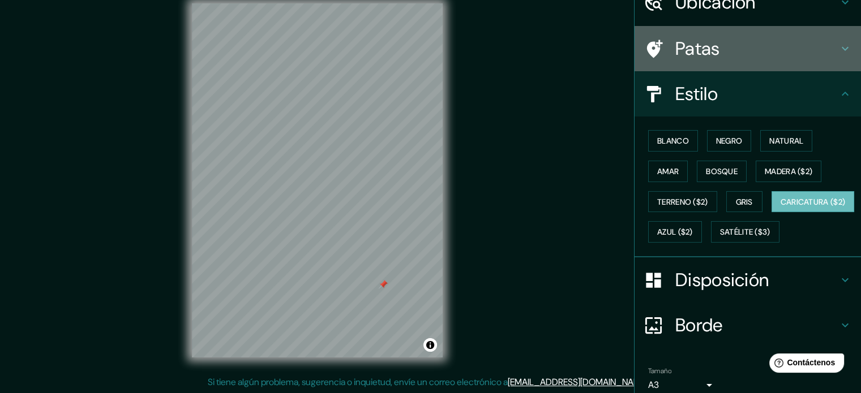
click at [821, 51] on h4 "Patas" at bounding box center [756, 48] width 163 height 23
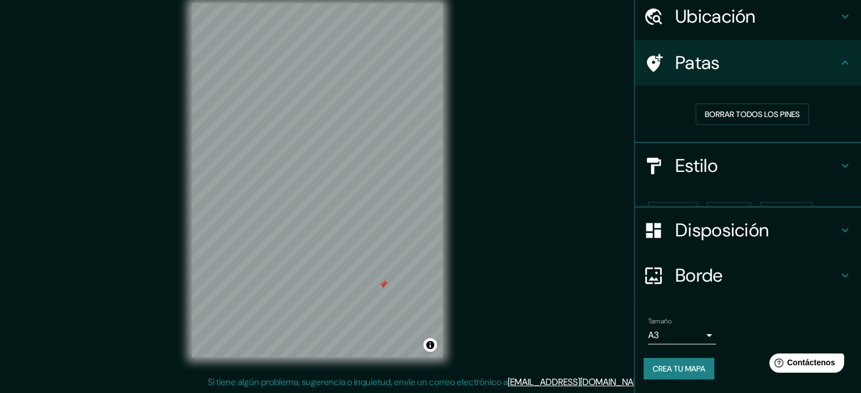
scroll to position [23, 0]
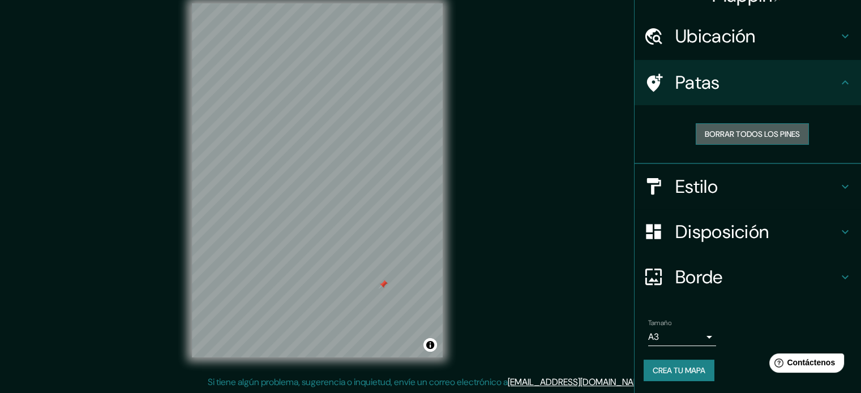
click at [732, 140] on font "Borrar todos los pines" at bounding box center [752, 134] width 95 height 15
drag, startPoint x: 488, startPoint y: 269, endPoint x: 491, endPoint y: 278, distance: 9.7
click at [491, 278] on div "Mappin Ubicación Pasaje Mantari, [GEOGRAPHIC_DATA], [GEOGRAPHIC_DATA], [GEOGRAP…" at bounding box center [430, 189] width 861 height 409
click at [792, 224] on h4 "Disposición" at bounding box center [756, 232] width 163 height 23
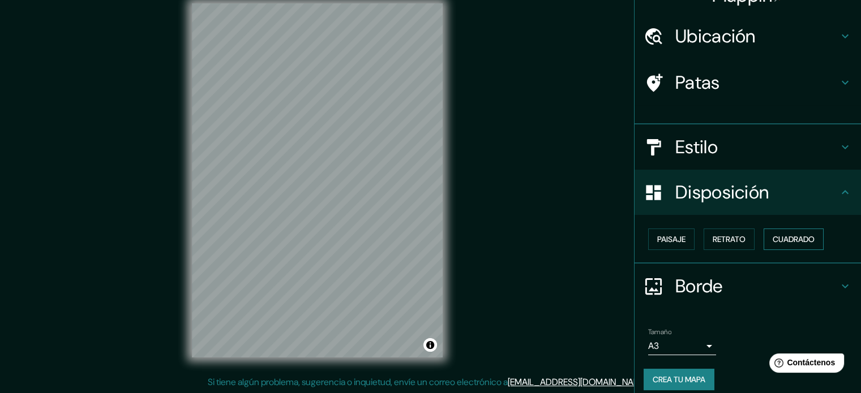
scroll to position [14, 0]
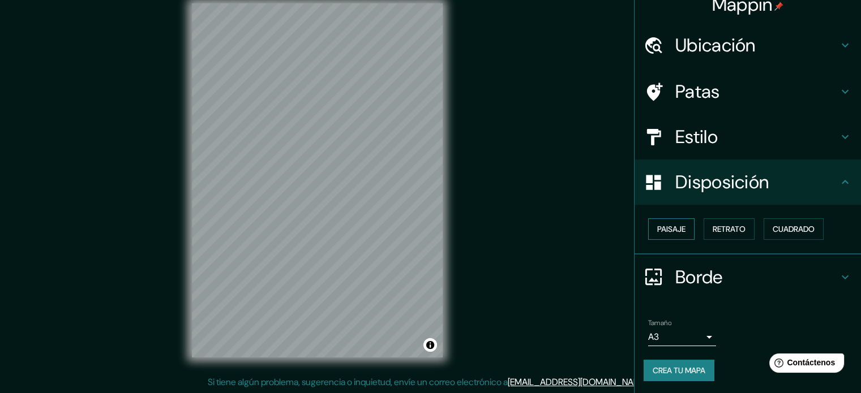
click at [659, 235] on font "Paisaje" at bounding box center [671, 229] width 28 height 15
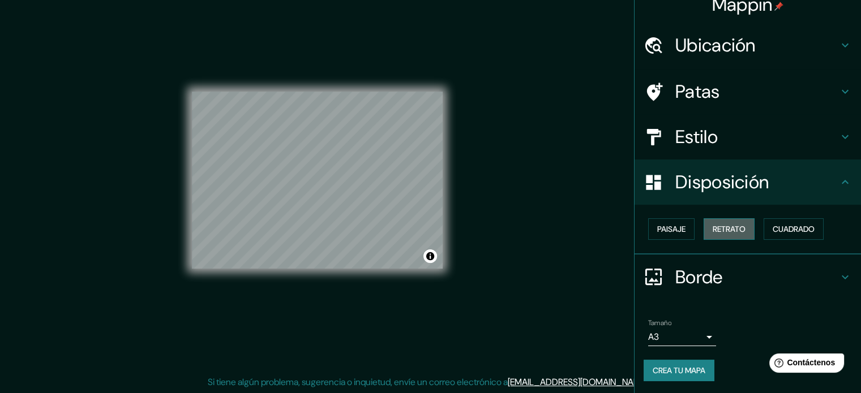
click at [713, 233] on font "Retrato" at bounding box center [729, 229] width 33 height 10
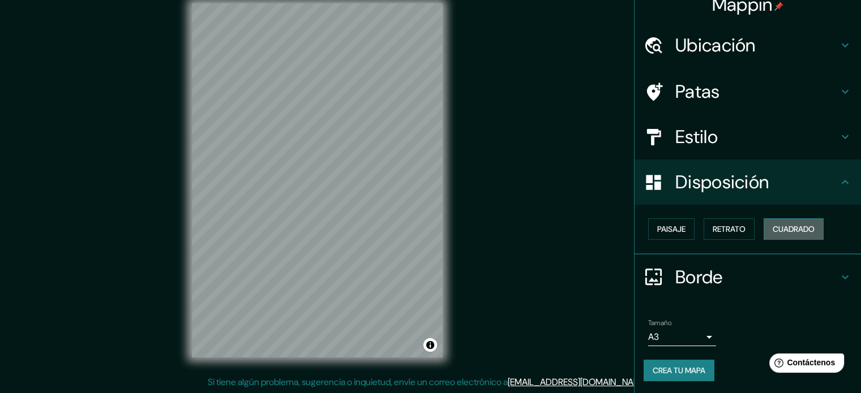
click at [781, 233] on font "Cuadrado" at bounding box center [794, 229] width 42 height 10
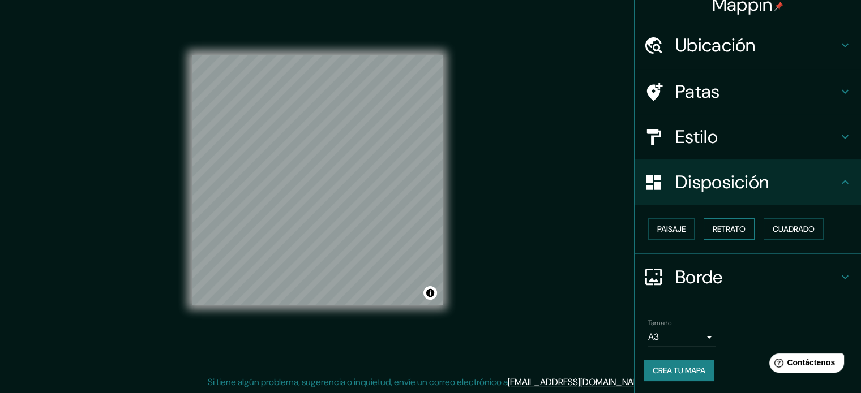
click at [731, 233] on font "Retrato" at bounding box center [729, 229] width 33 height 10
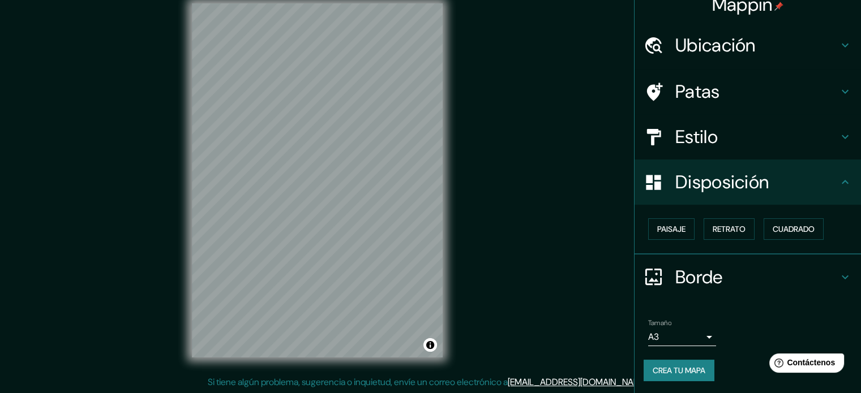
click at [726, 278] on h4 "Borde" at bounding box center [756, 277] width 163 height 23
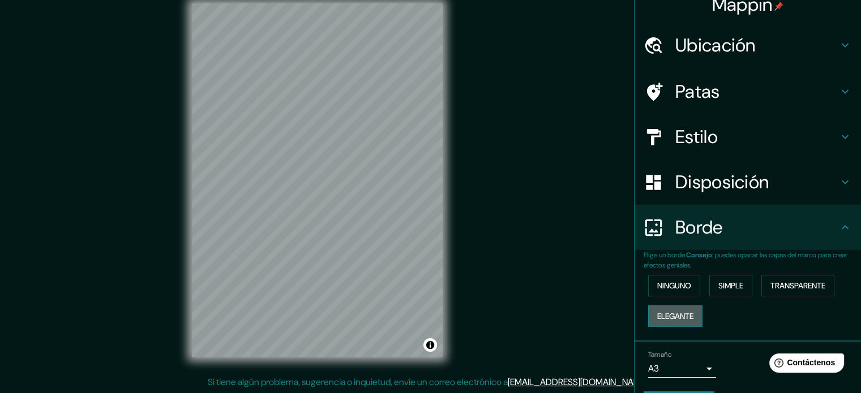
click at [671, 316] on font "Elegante" at bounding box center [675, 316] width 36 height 10
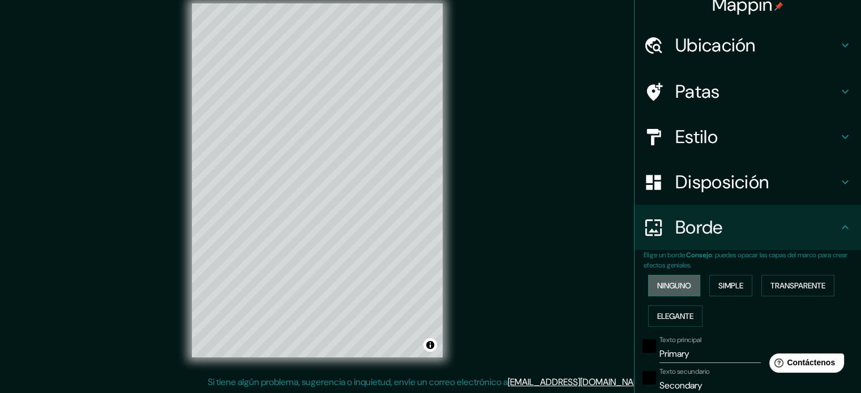
click at [658, 286] on font "Ninguno" at bounding box center [674, 286] width 34 height 10
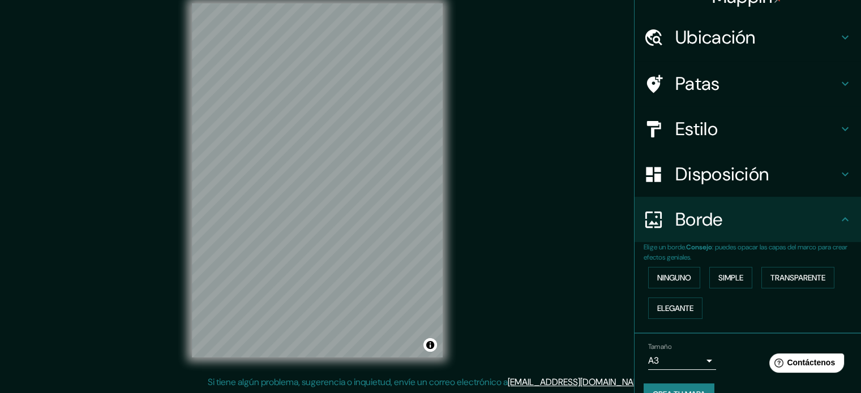
scroll to position [45, 0]
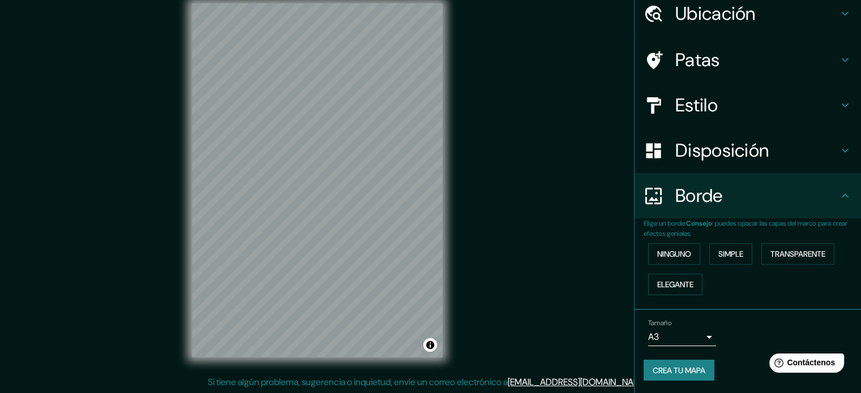
click at [679, 369] on font "Crea tu mapa" at bounding box center [679, 371] width 53 height 10
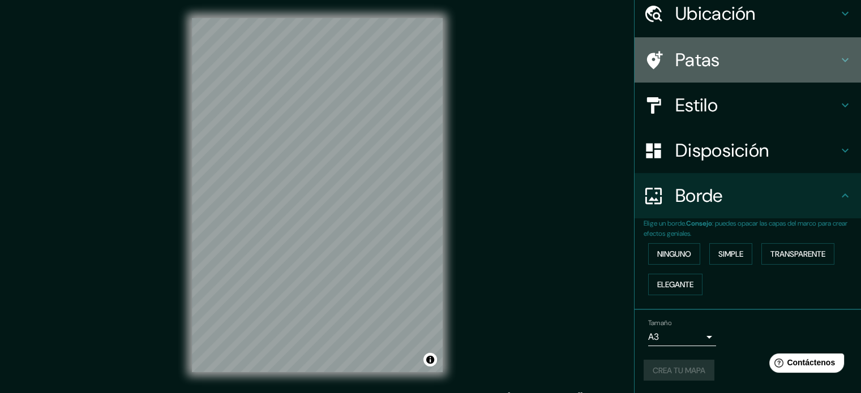
click at [727, 53] on h4 "Patas" at bounding box center [756, 60] width 163 height 23
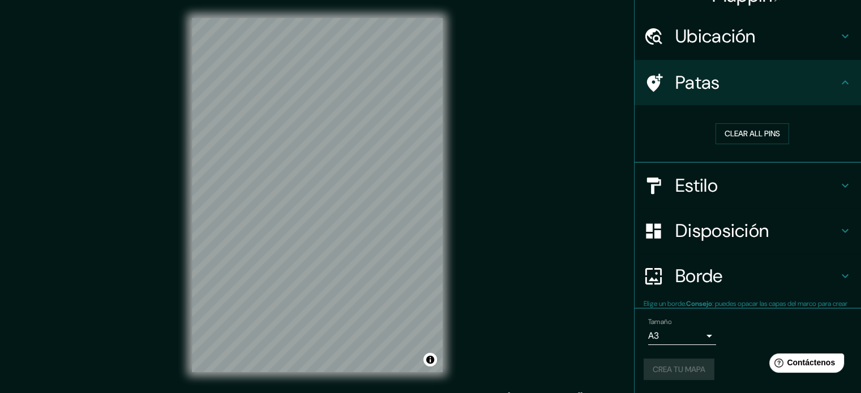
scroll to position [23, 0]
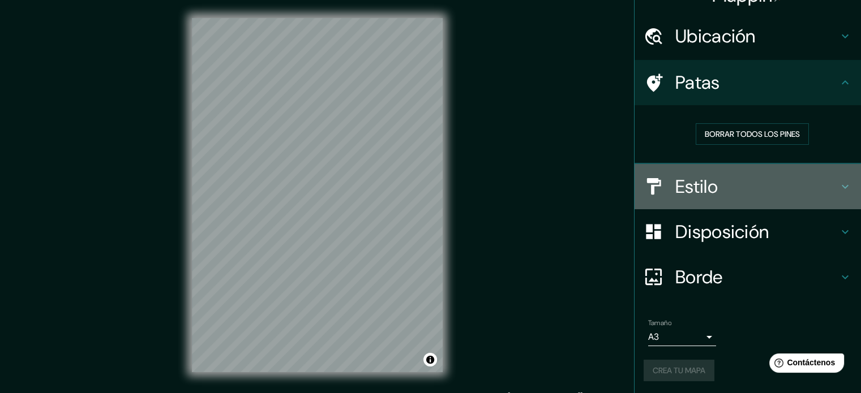
click at [749, 198] on div "Estilo" at bounding box center [748, 186] width 226 height 45
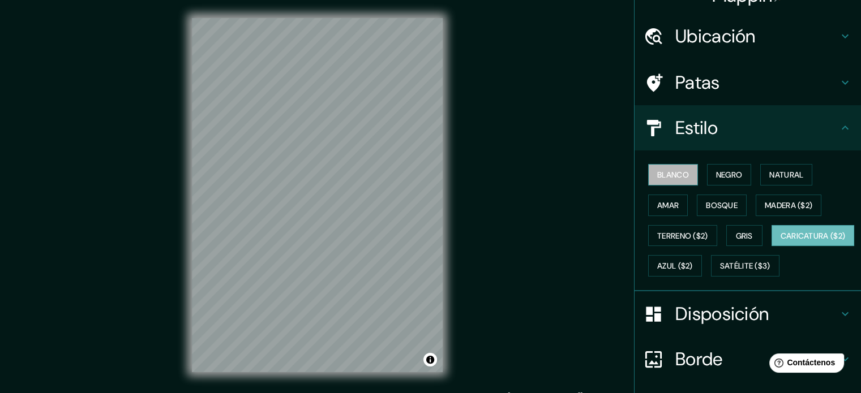
click at [657, 170] on font "Blanco" at bounding box center [673, 175] width 32 height 10
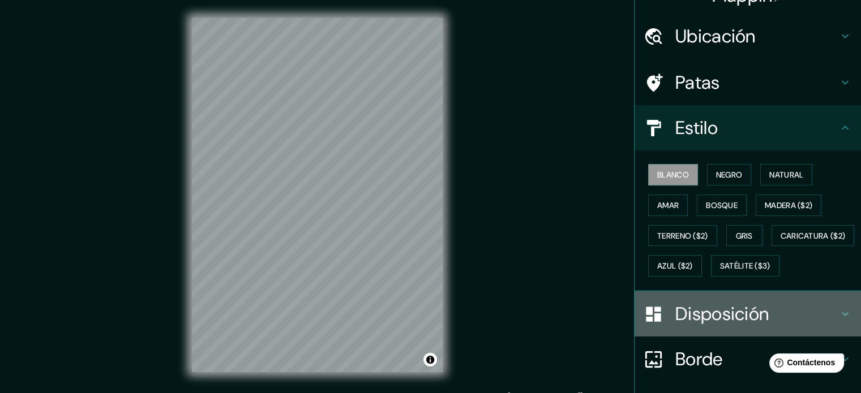
click at [755, 326] on font "Disposición" at bounding box center [721, 314] width 93 height 24
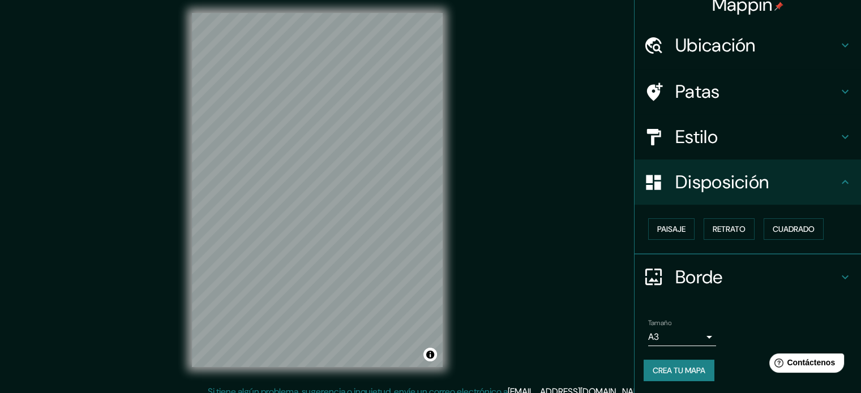
scroll to position [15, 0]
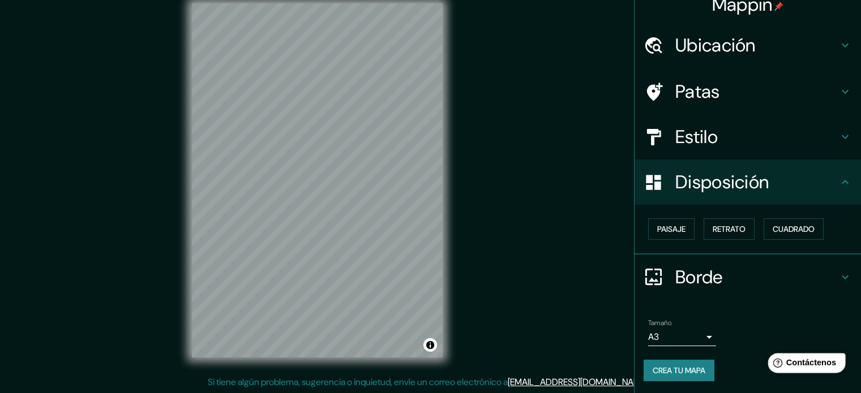
click at [801, 361] on font "Contáctenos" at bounding box center [811, 363] width 50 height 10
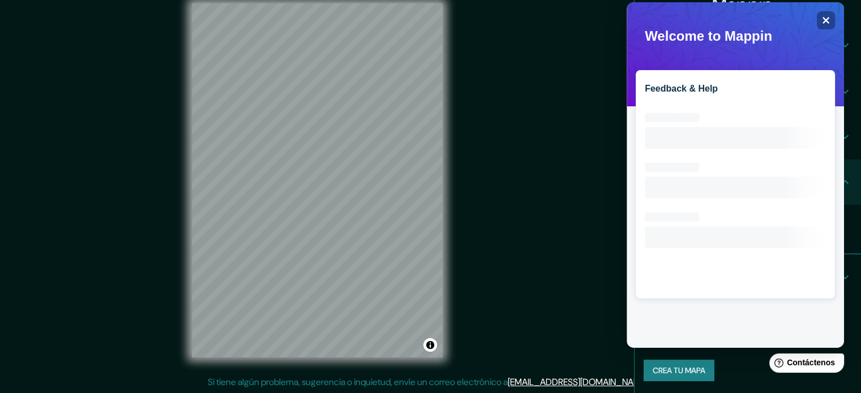
scroll to position [0, 0]
click at [823, 19] on icon "Close" at bounding box center [825, 20] width 8 height 8
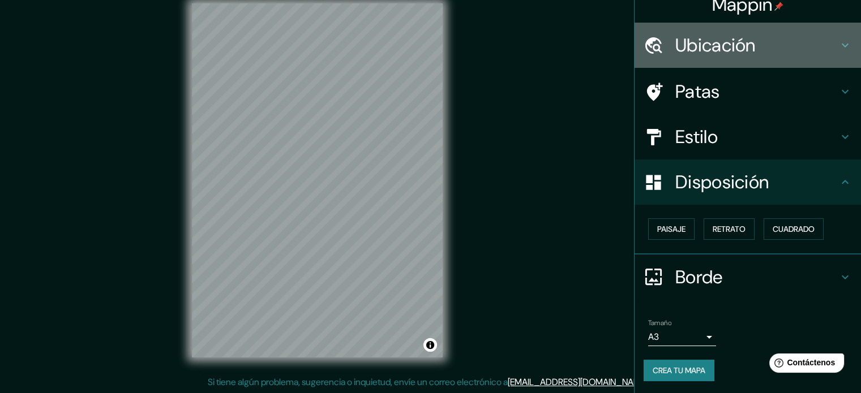
click at [763, 36] on h4 "Ubicación" at bounding box center [756, 45] width 163 height 23
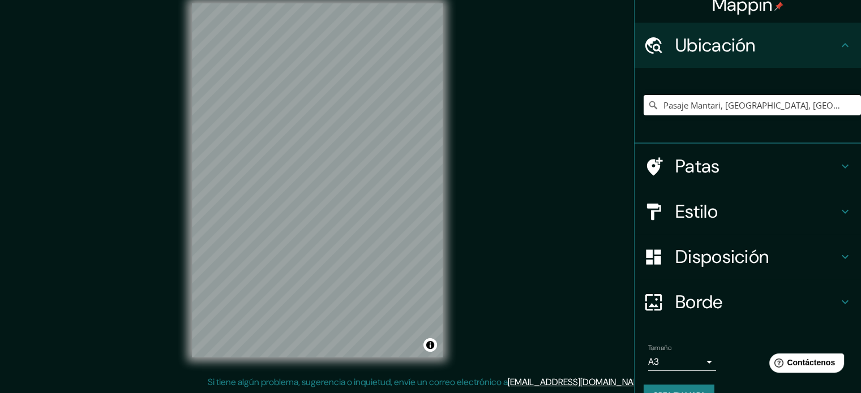
click at [838, 42] on icon at bounding box center [845, 45] width 14 height 14
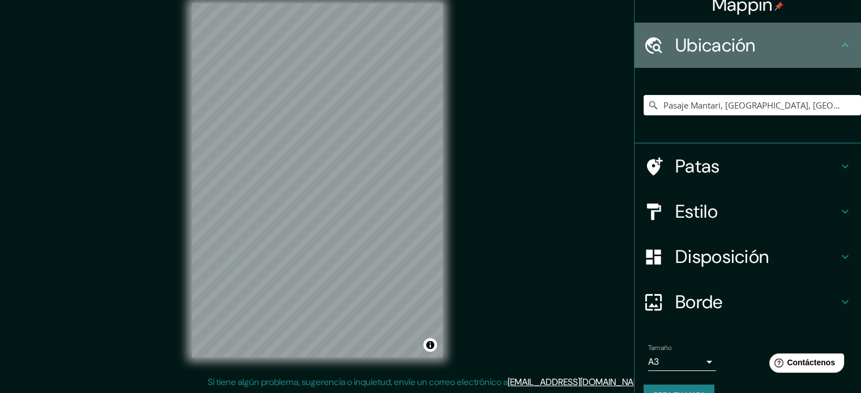
click at [838, 45] on icon at bounding box center [845, 45] width 14 height 14
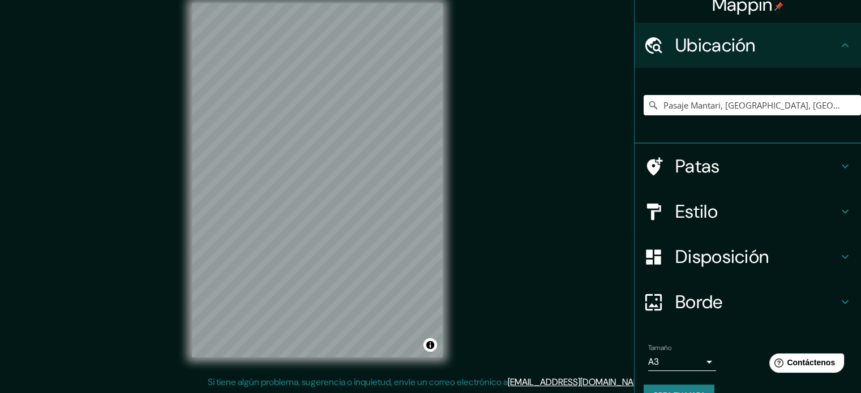
click at [838, 172] on icon at bounding box center [845, 167] width 14 height 14
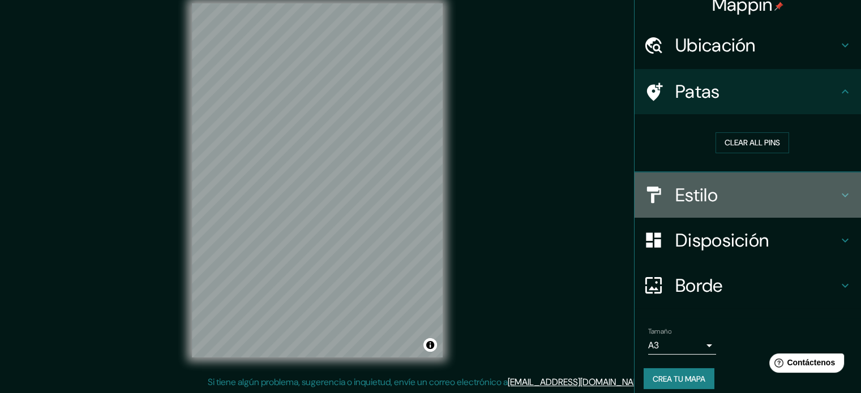
click at [838, 200] on icon at bounding box center [845, 195] width 14 height 14
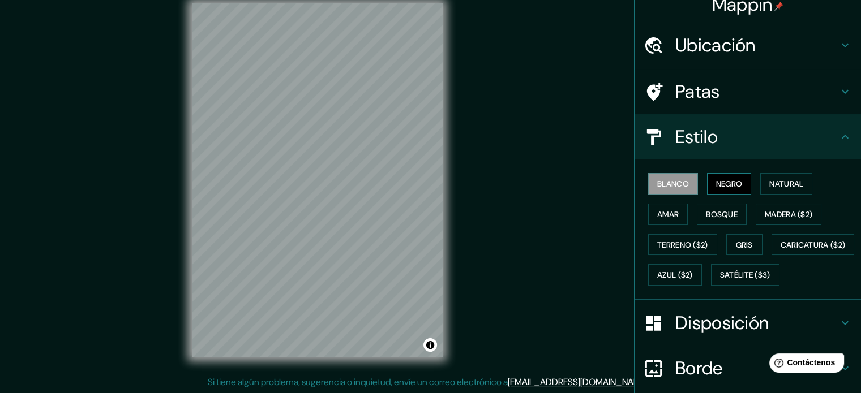
click at [718, 183] on font "Negro" at bounding box center [729, 184] width 27 height 10
click at [769, 183] on font "Natural" at bounding box center [786, 184] width 34 height 10
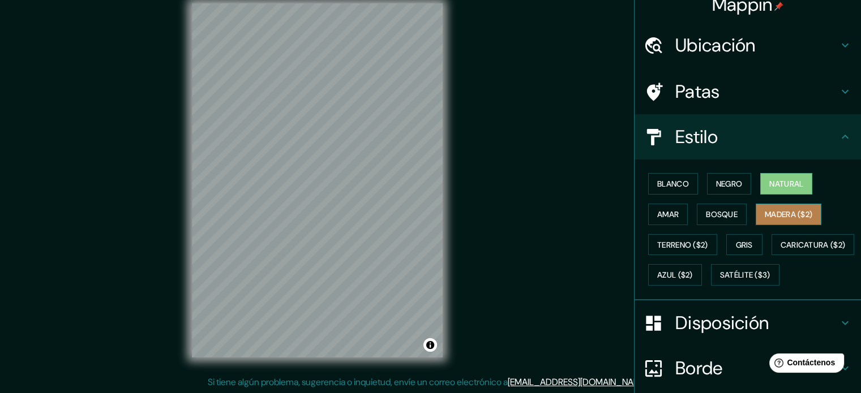
click at [775, 211] on font "Madera ($2)" at bounding box center [789, 214] width 48 height 10
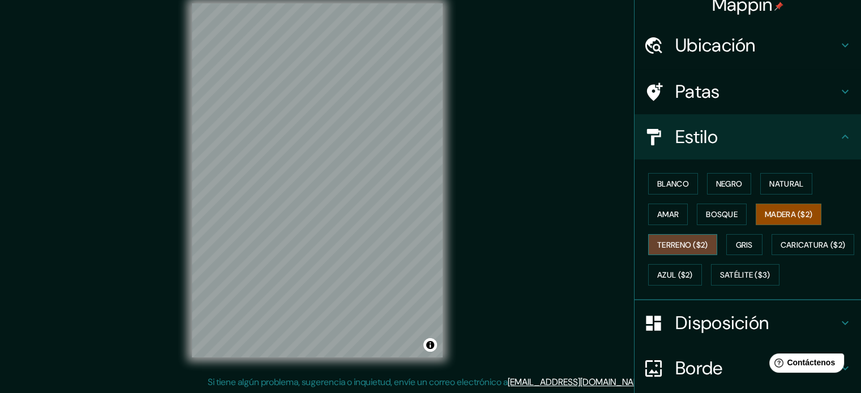
click at [683, 247] on font "Terreno ($2)" at bounding box center [682, 245] width 51 height 10
click at [736, 245] on font "Gris" at bounding box center [744, 245] width 17 height 10
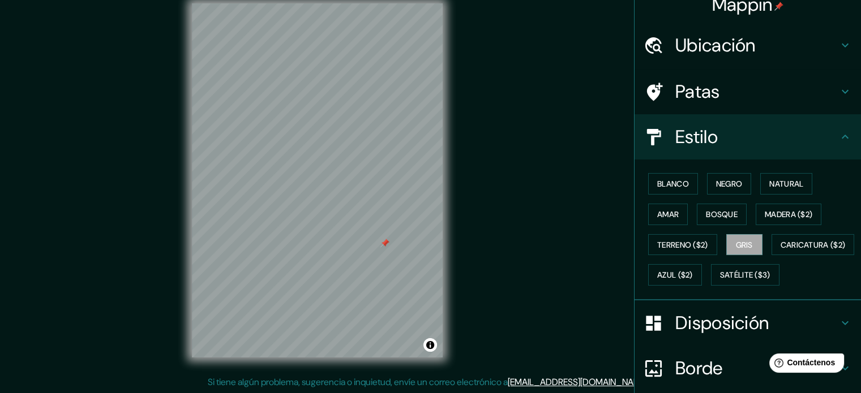
click at [475, 277] on div "Mappin Ubicación Pasaje Mantari, [GEOGRAPHIC_DATA], [GEOGRAPHIC_DATA], [GEOGRAP…" at bounding box center [430, 189] width 861 height 409
click at [838, 93] on icon at bounding box center [845, 92] width 14 height 14
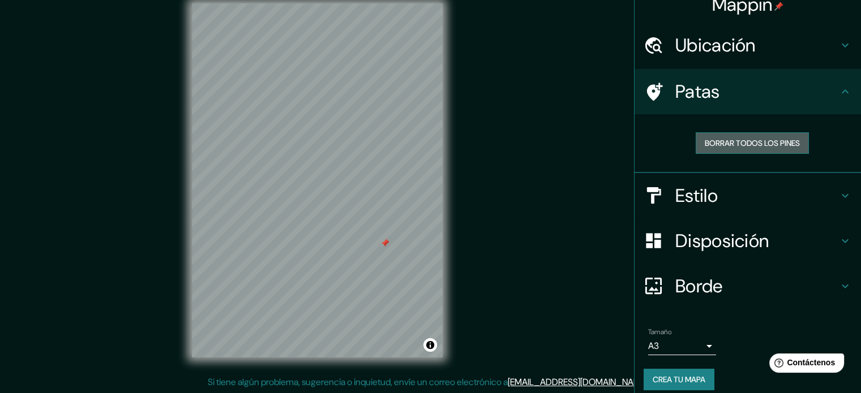
click at [751, 149] on font "Borrar todos los pines" at bounding box center [752, 143] width 95 height 15
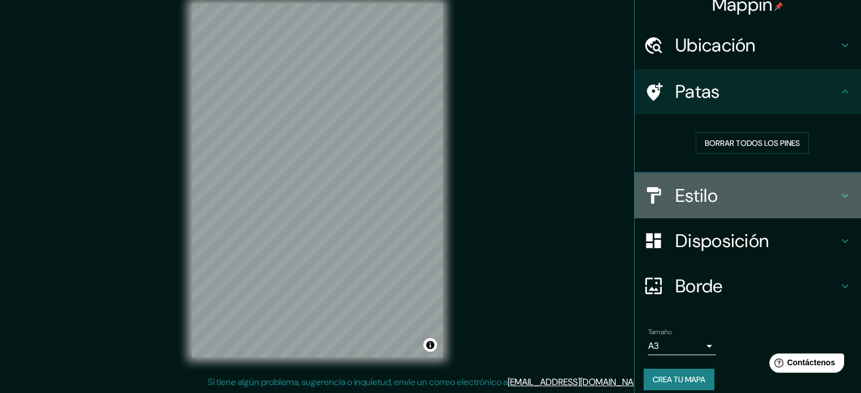
click at [780, 190] on h4 "Estilo" at bounding box center [756, 196] width 163 height 23
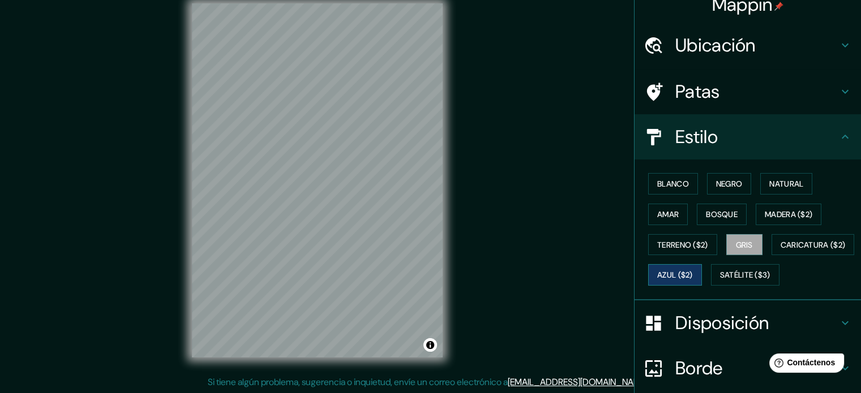
click at [693, 278] on font "Azul ($2)" at bounding box center [675, 276] width 36 height 10
click at [781, 250] on font "Caricatura ($2)" at bounding box center [813, 245] width 65 height 10
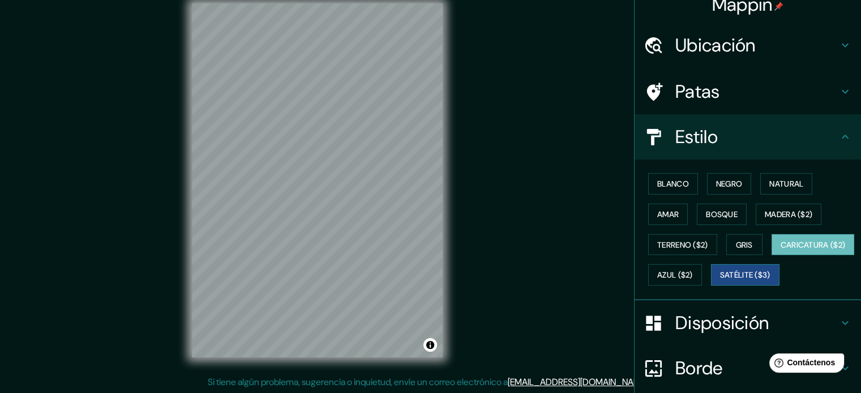
click at [720, 282] on font "Satélite ($3)" at bounding box center [745, 275] width 50 height 15
click at [693, 274] on font "Azul ($2)" at bounding box center [675, 276] width 36 height 10
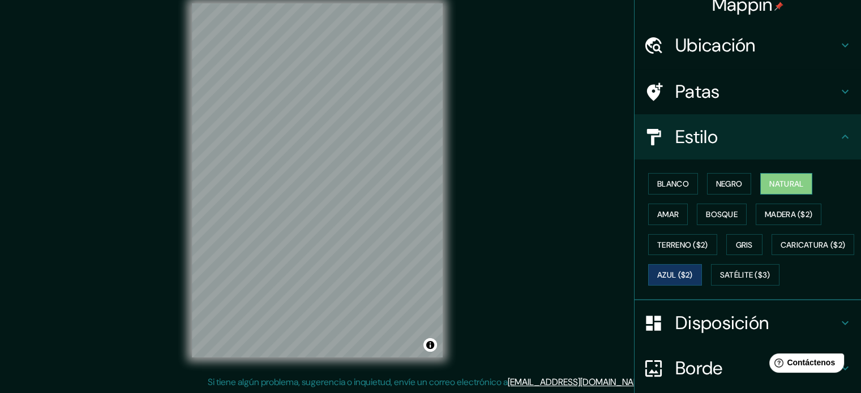
click at [774, 192] on button "Natural" at bounding box center [786, 184] width 52 height 22
click at [736, 186] on button "Negro" at bounding box center [729, 184] width 45 height 22
click at [502, 191] on div "Mappin Ubicación Pasaje Mantari, [GEOGRAPHIC_DATA], [GEOGRAPHIC_DATA], [GEOGRAP…" at bounding box center [430, 189] width 861 height 409
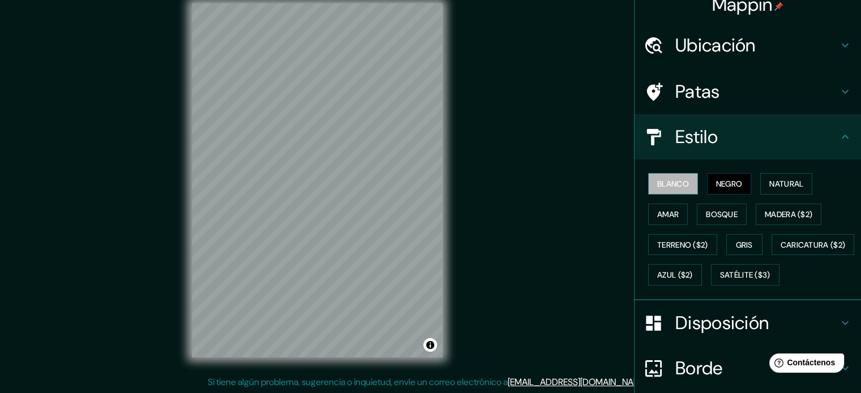
click at [677, 183] on font "Blanco" at bounding box center [673, 184] width 32 height 10
click at [678, 247] on font "Terreno ($2)" at bounding box center [682, 245] width 51 height 10
click at [846, 208] on div "Blanco Negro Natural Amar Bosque Madera ($2) Terreno ($2) Gris Caricatura ($2) …" at bounding box center [752, 230] width 217 height 122
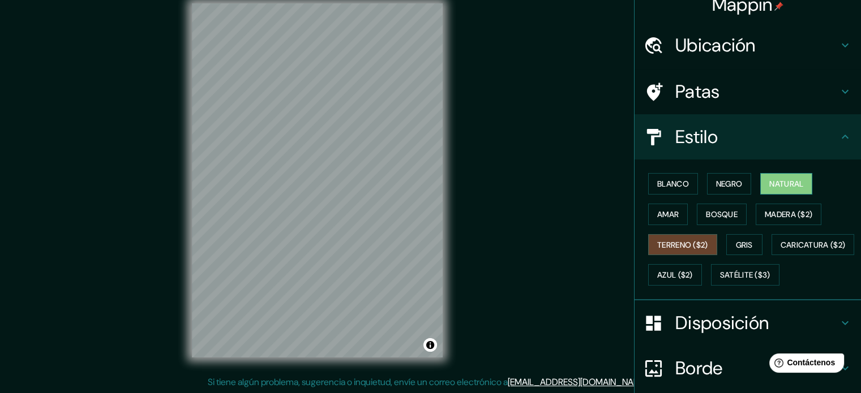
click at [778, 182] on font "Natural" at bounding box center [786, 184] width 34 height 10
click at [731, 183] on font "Negro" at bounding box center [729, 184] width 27 height 10
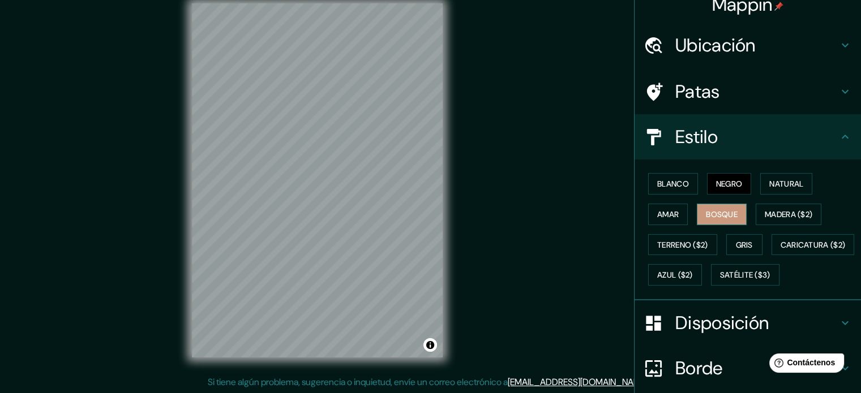
click at [722, 210] on font "Bosque" at bounding box center [722, 214] width 32 height 10
click at [765, 210] on font "Madera ($2)" at bounding box center [789, 214] width 48 height 10
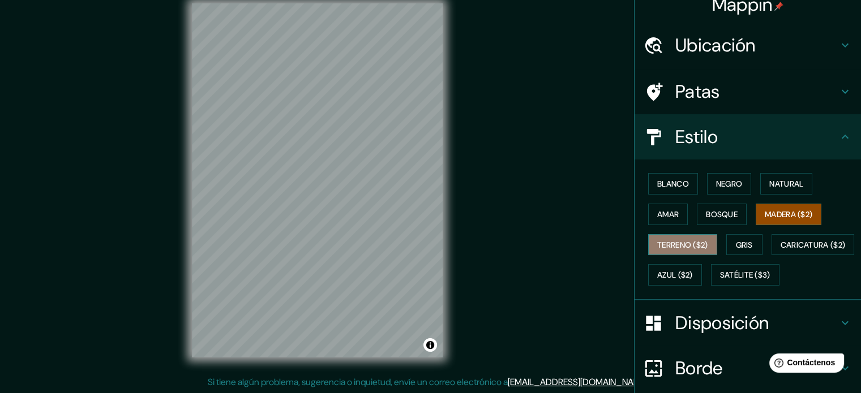
click at [668, 242] on font "Terreno ($2)" at bounding box center [682, 245] width 51 height 10
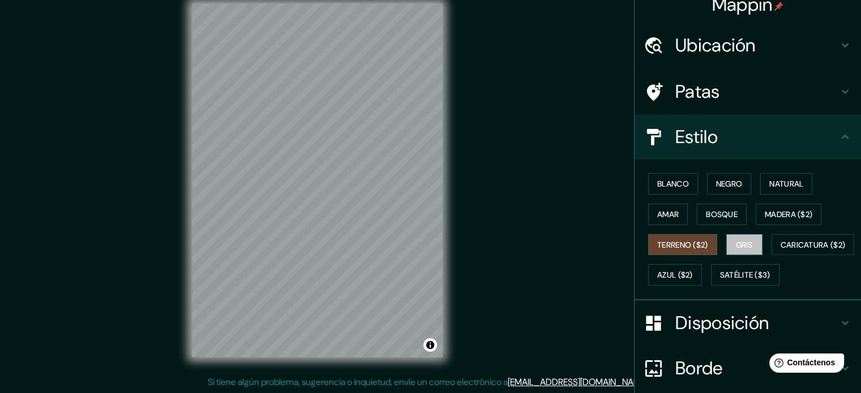
click at [736, 247] on font "Gris" at bounding box center [744, 245] width 17 height 10
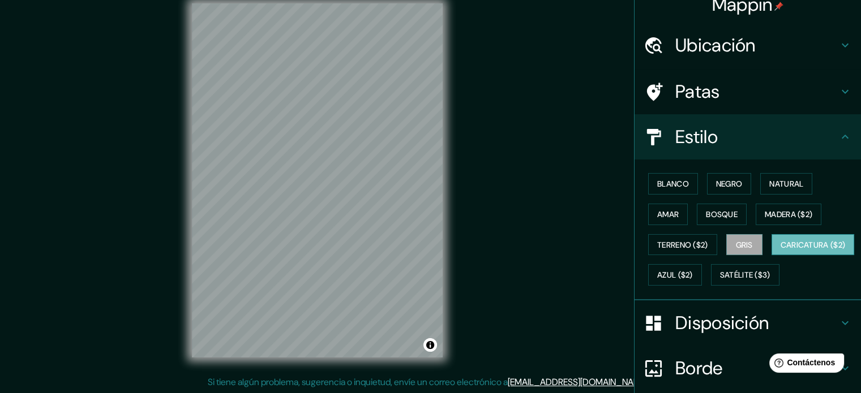
click at [781, 250] on font "Caricatura ($2)" at bounding box center [813, 245] width 65 height 10
click at [693, 272] on font "Azul ($2)" at bounding box center [675, 276] width 36 height 10
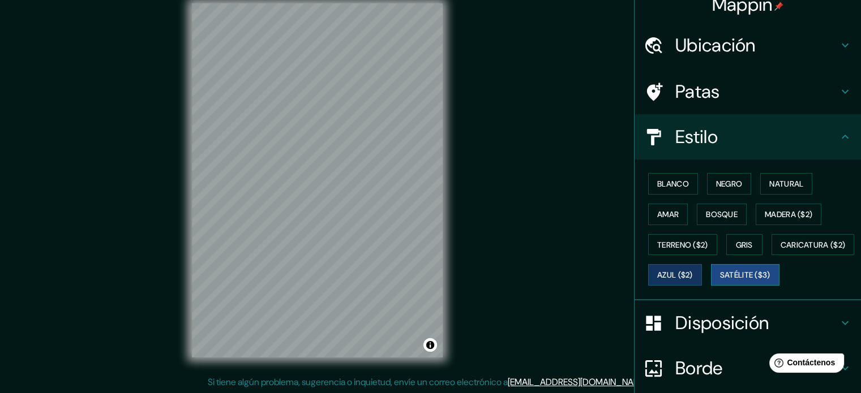
click at [720, 281] on font "Satélite ($3)" at bounding box center [745, 276] width 50 height 10
click at [769, 186] on font "Natural" at bounding box center [786, 184] width 34 height 10
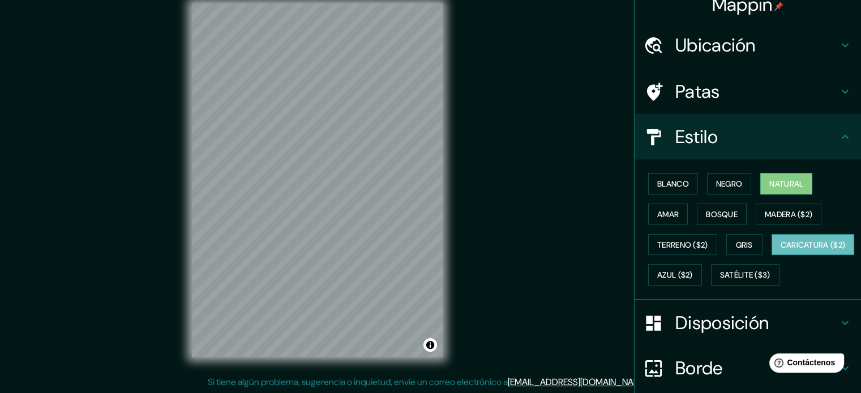
click at [781, 250] on font "Caricatura ($2)" at bounding box center [813, 245] width 65 height 10
click at [505, 268] on div "Mappin Ubicación Pasaje Mantari, [GEOGRAPHIC_DATA], [GEOGRAPHIC_DATA], [GEOGRAP…" at bounding box center [430, 189] width 861 height 409
click at [790, 181] on font "Natural" at bounding box center [786, 184] width 34 height 10
click at [670, 19] on div "Mappin" at bounding box center [748, 4] width 226 height 36
click at [686, 246] on font "Terreno ($2)" at bounding box center [682, 245] width 51 height 10
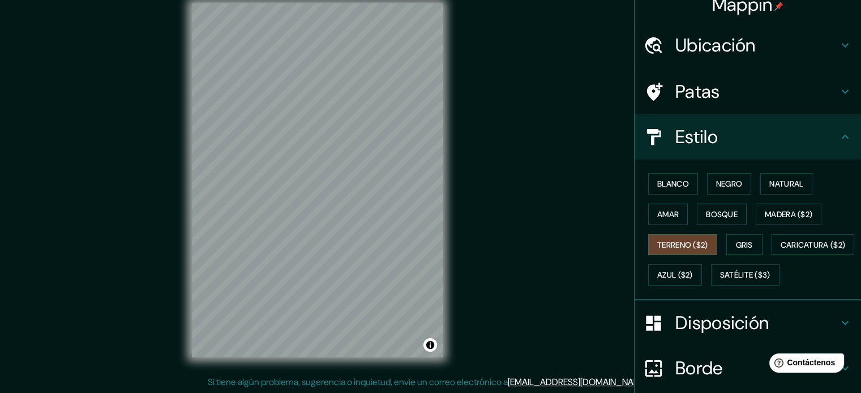
click at [354, 379] on html "Mappin Ubicación Pasaje Mantari, [GEOGRAPHIC_DATA], [GEOGRAPHIC_DATA], [GEOGRAP…" at bounding box center [430, 181] width 861 height 393
click at [317, 360] on div "© Mapbox © OpenStreetMap Improve this map" at bounding box center [317, 180] width 287 height 391
click at [771, 256] on button "Caricatura ($2)" at bounding box center [812, 245] width 83 height 22
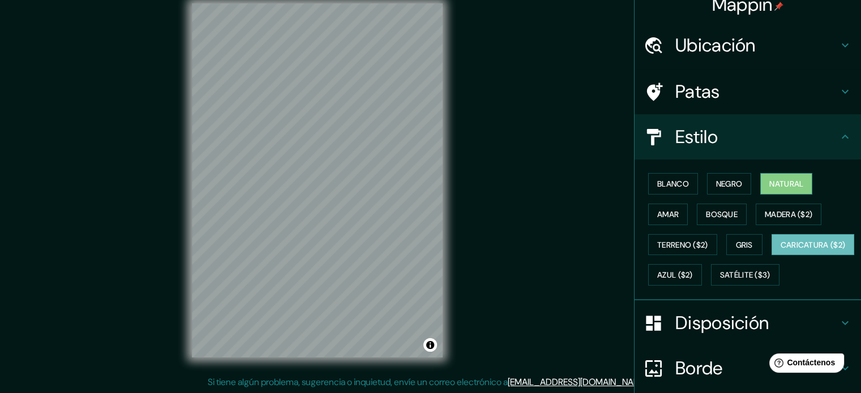
click at [769, 186] on font "Natural" at bounding box center [786, 184] width 34 height 10
click at [447, 230] on div "© Mapbox © OpenStreetMap Improve this map" at bounding box center [317, 180] width 287 height 391
click at [781, 250] on font "Caricatura ($2)" at bounding box center [813, 245] width 65 height 10
click at [780, 184] on font "Natural" at bounding box center [786, 184] width 34 height 10
